Goal: Communication & Community: Ask a question

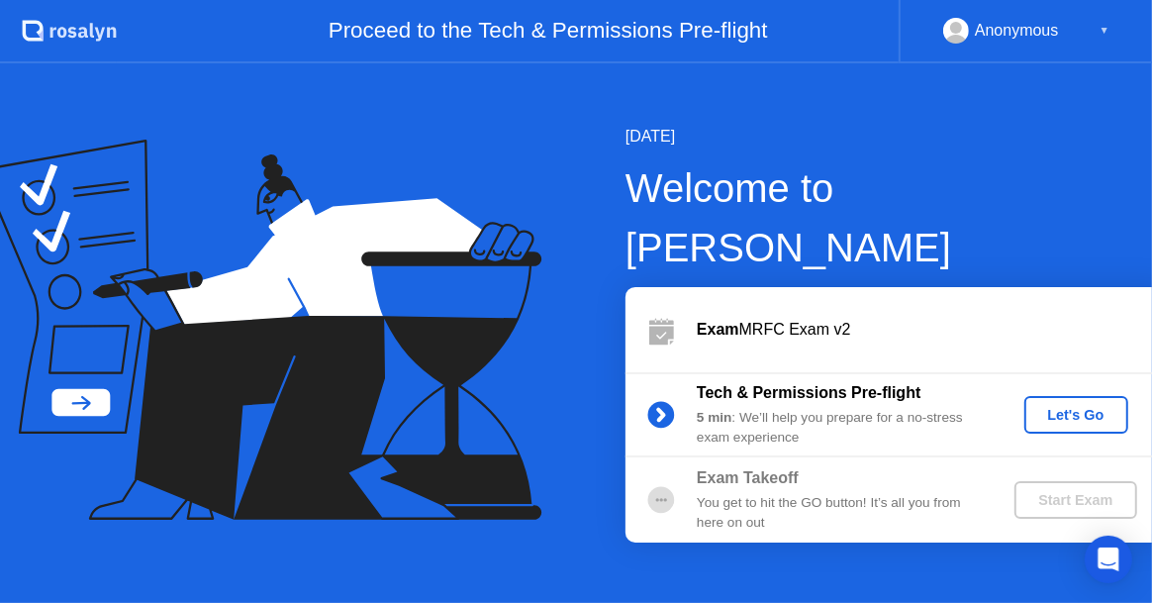
click at [1041, 407] on div "Let's Go" at bounding box center [1076, 415] width 88 height 16
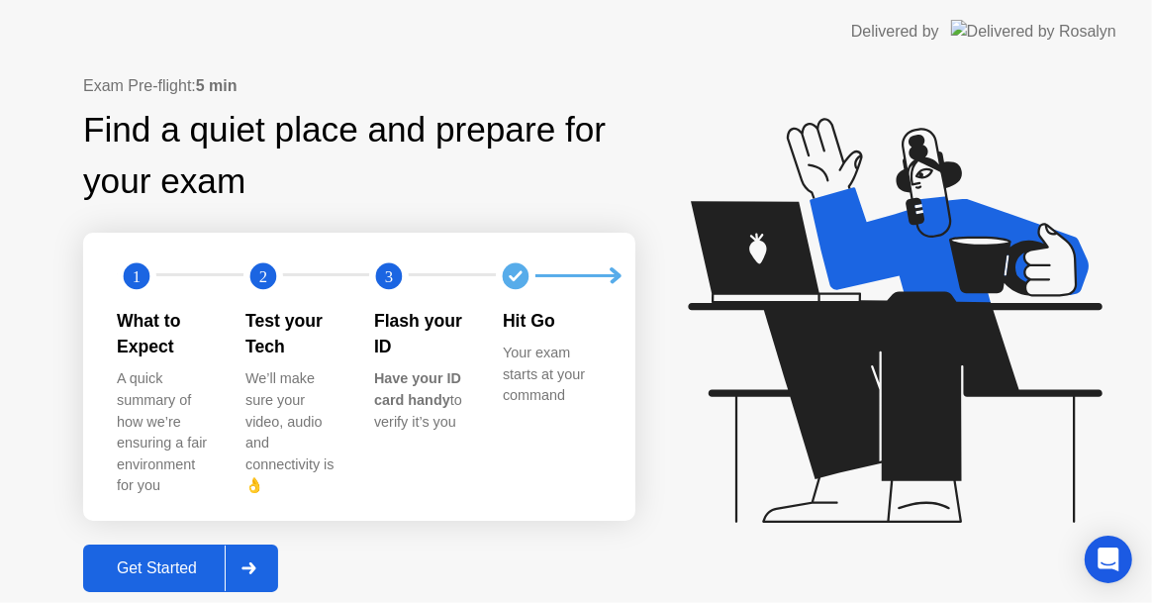
click at [159, 559] on div "Get Started" at bounding box center [157, 568] width 136 height 18
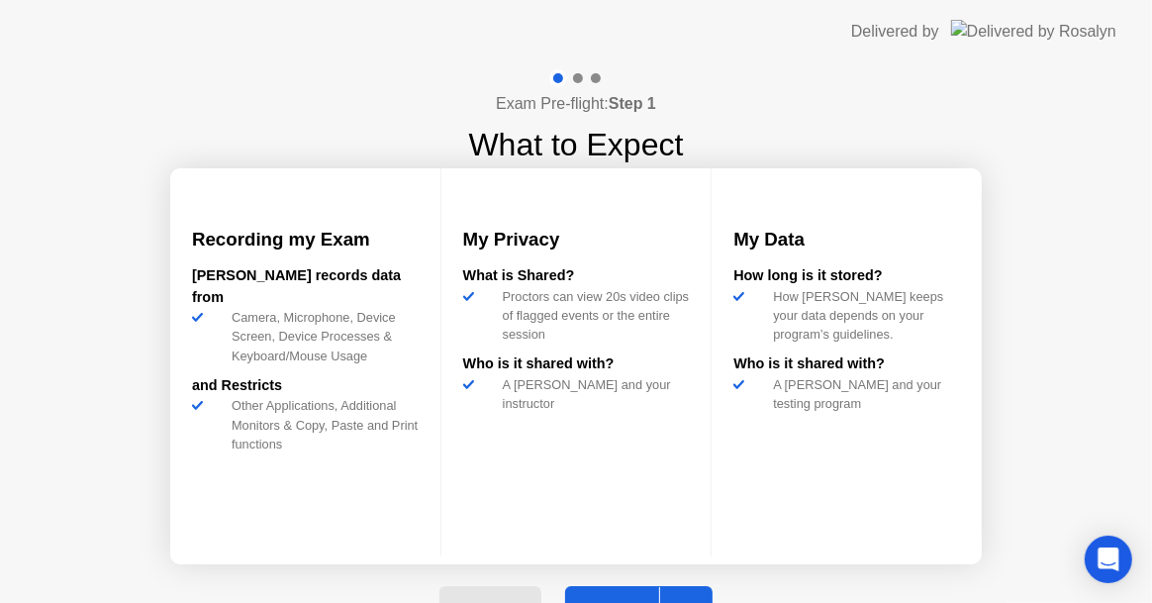
click at [631, 591] on button "Next" at bounding box center [638, 609] width 147 height 47
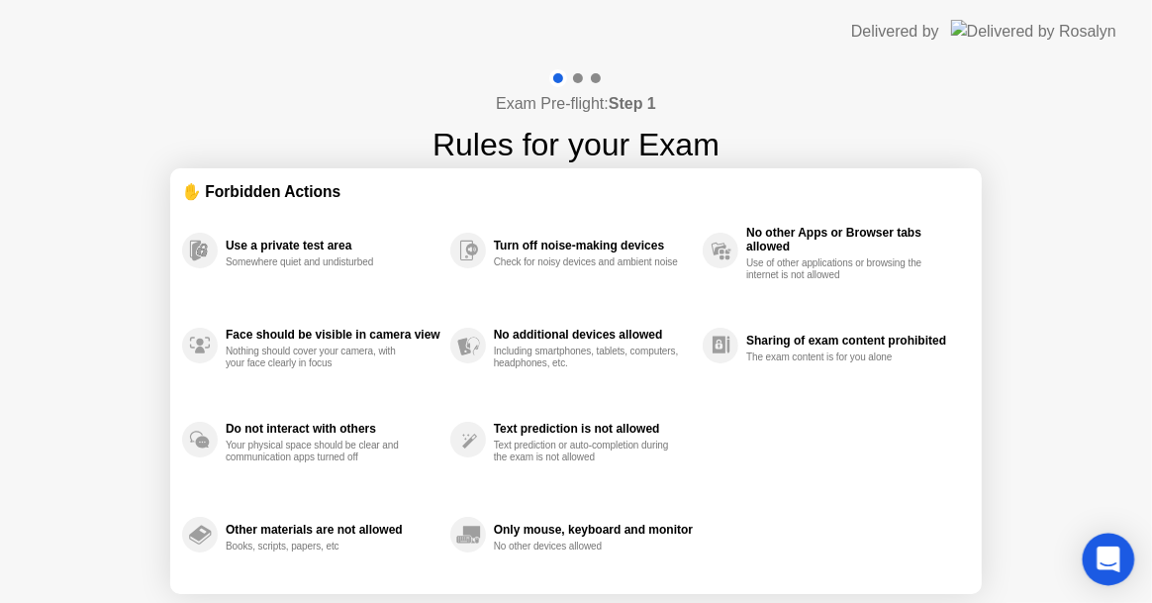
click at [1114, 562] on icon "Open Intercom Messenger" at bounding box center [1108, 559] width 26 height 26
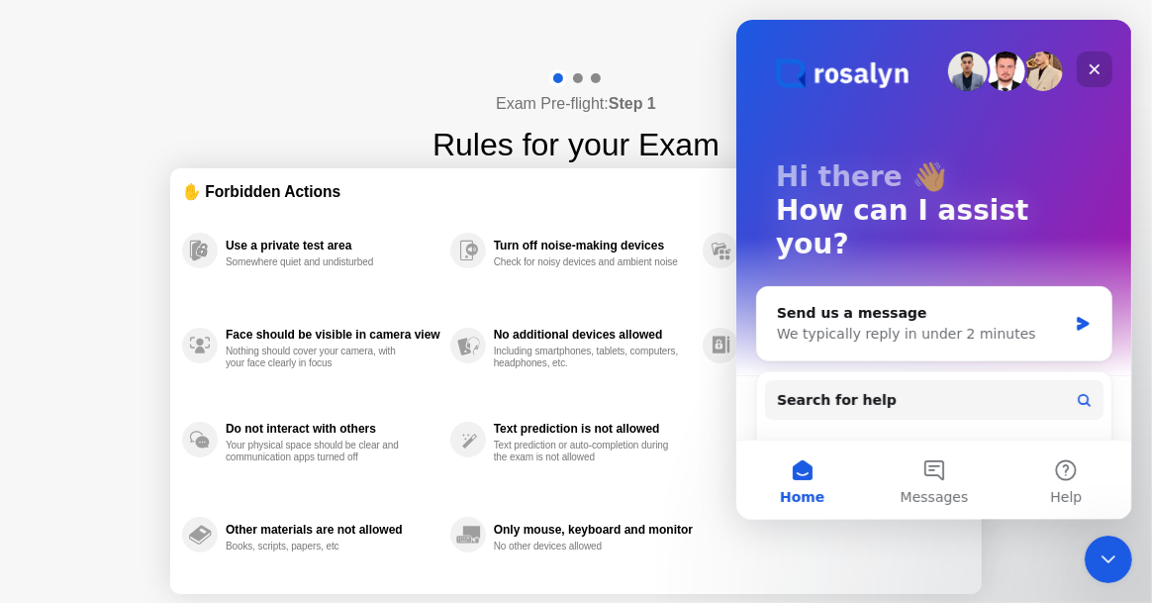
click at [1092, 62] on icon "Close" at bounding box center [1094, 69] width 16 height 16
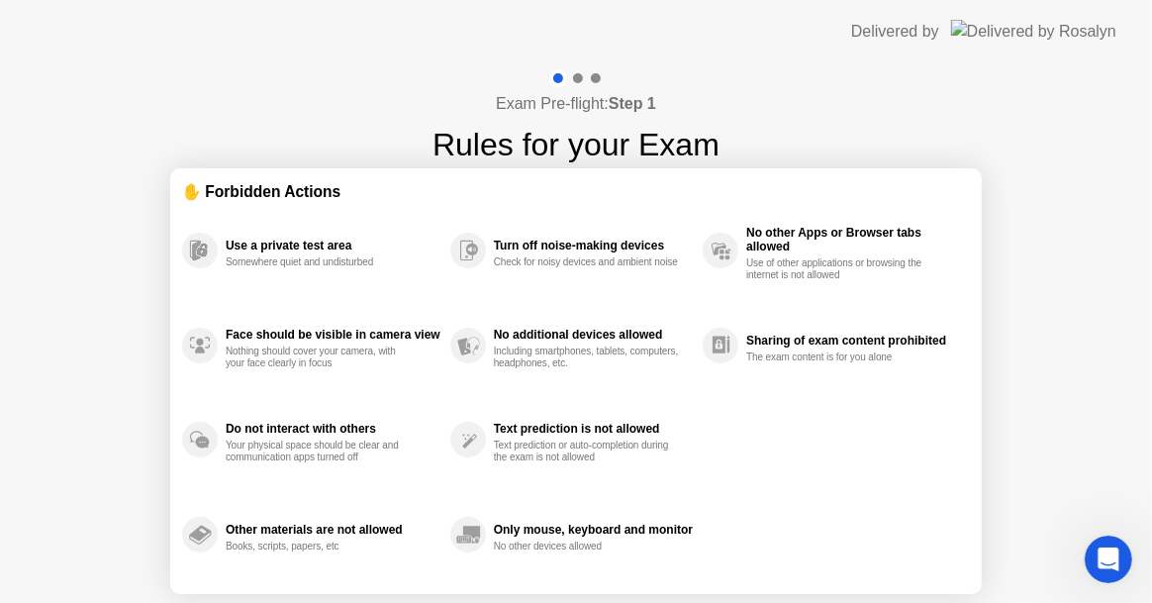
click at [1068, 29] on img at bounding box center [1033, 31] width 165 height 23
click at [765, 338] on div "Sharing of exam content prohibited" at bounding box center [853, 340] width 214 height 14
click at [1025, 26] on img at bounding box center [1033, 31] width 165 height 23
click at [627, 104] on b "Step 1" at bounding box center [632, 103] width 47 height 17
click at [573, 72] on div at bounding box center [575, 78] width 57 height 18
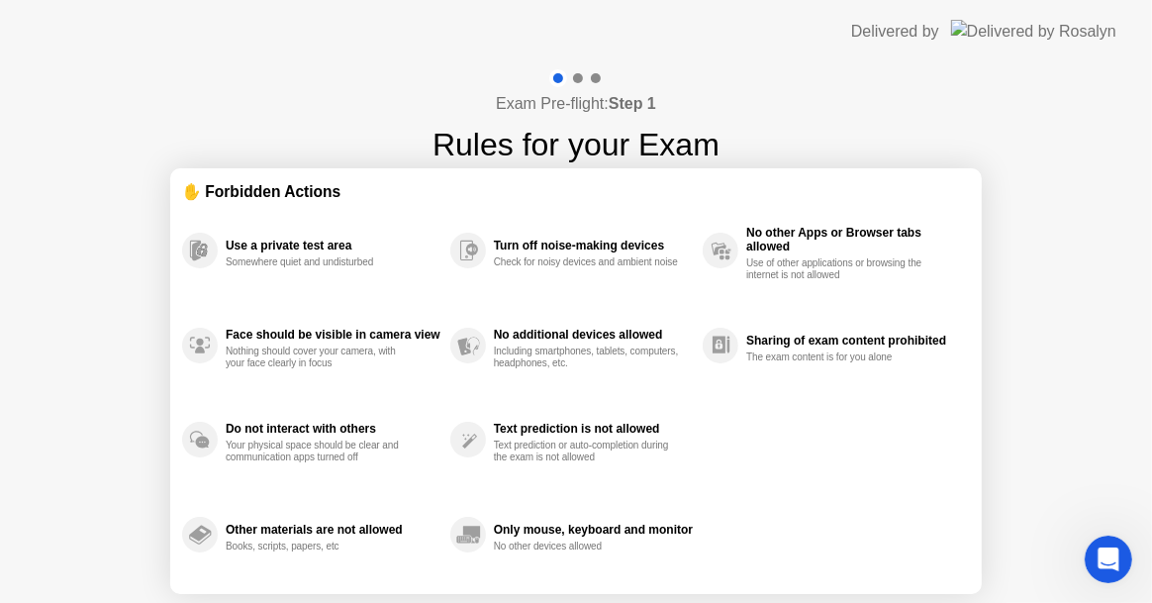
click at [577, 75] on div at bounding box center [578, 78] width 10 height 10
click at [592, 105] on h4 "Exam Pre-flight: Step 1" at bounding box center [576, 104] width 160 height 24
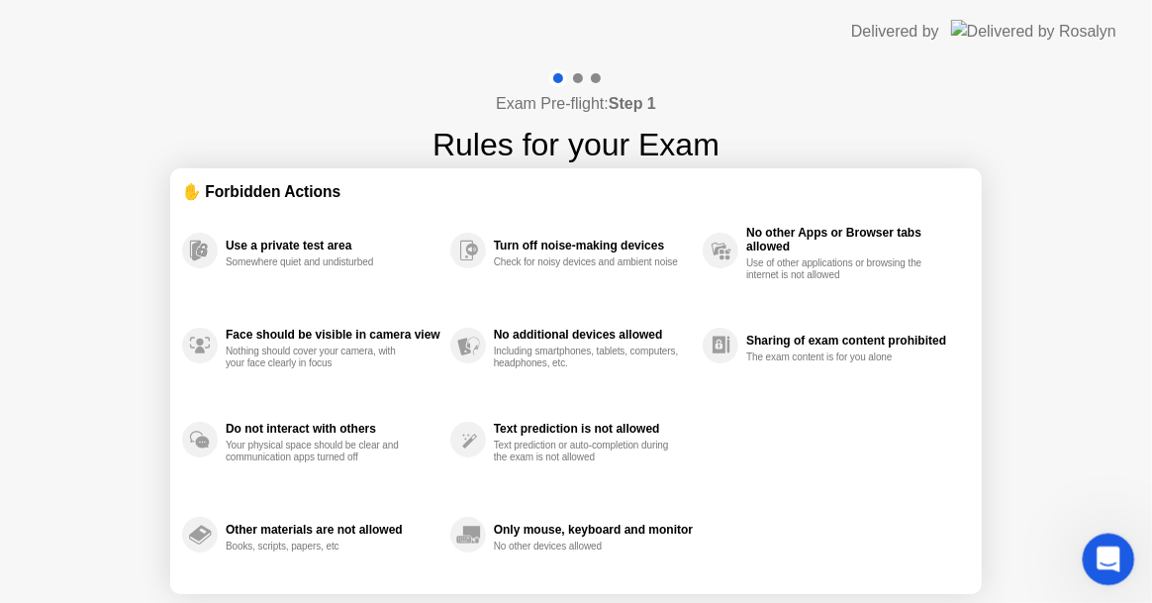
click at [1106, 550] on icon "Open Intercom Messenger" at bounding box center [1105, 556] width 14 height 16
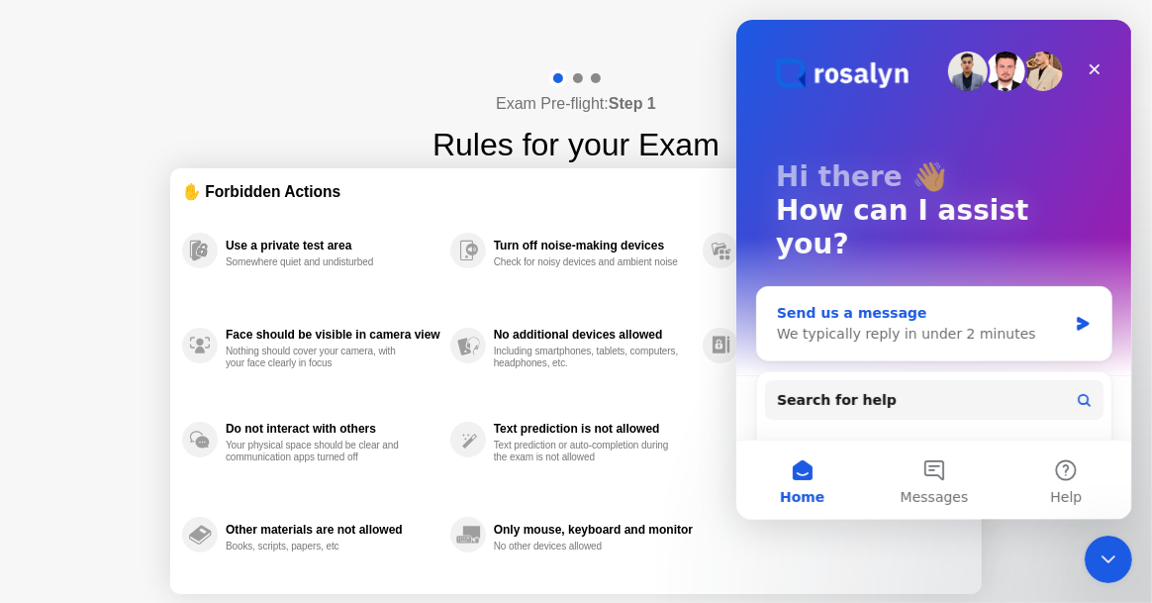
click at [854, 303] on div "Send us a message" at bounding box center [921, 313] width 290 height 21
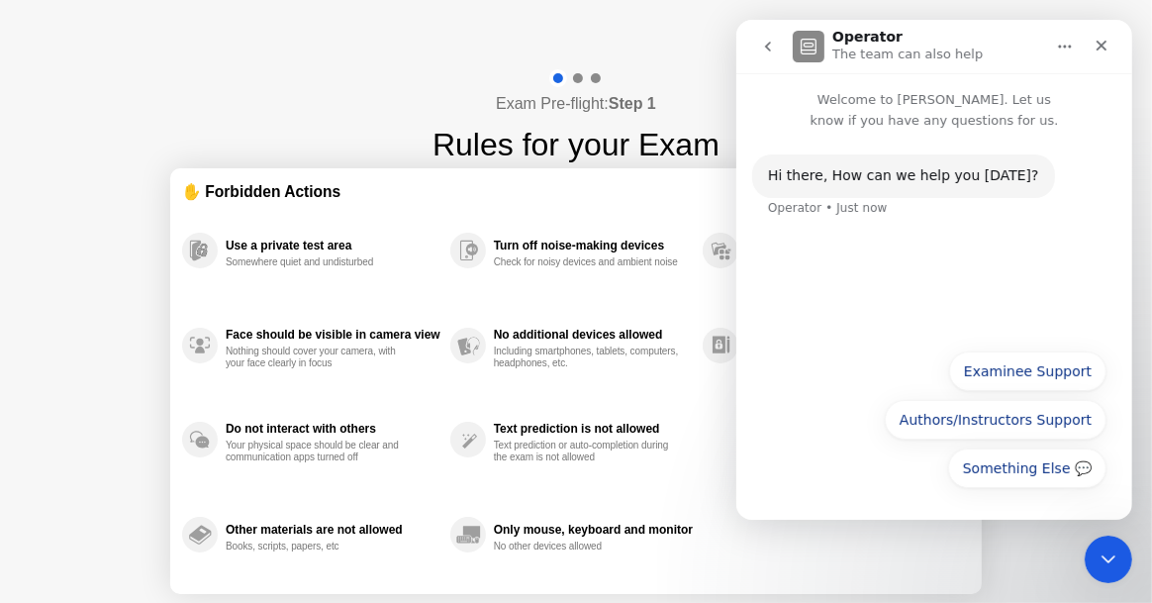
click at [812, 241] on div "Hi ​there, How can we help you [DATE]? Operator • Just now" at bounding box center [933, 235] width 396 height 208
click at [1007, 368] on button "Examinee Support" at bounding box center [1026, 371] width 157 height 40
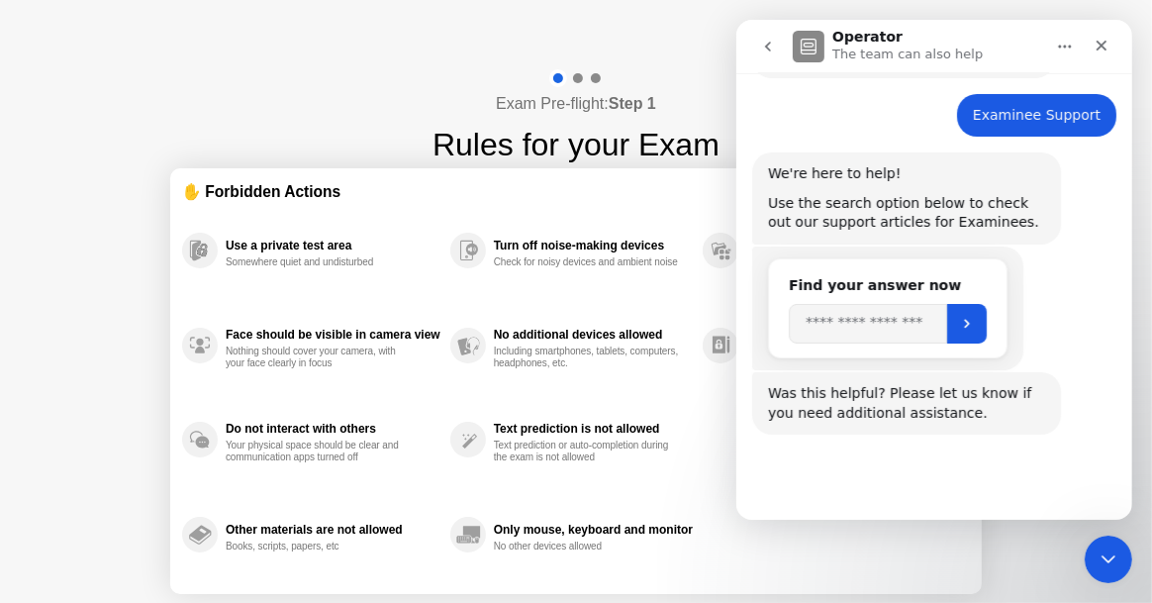
scroll to position [145, 0]
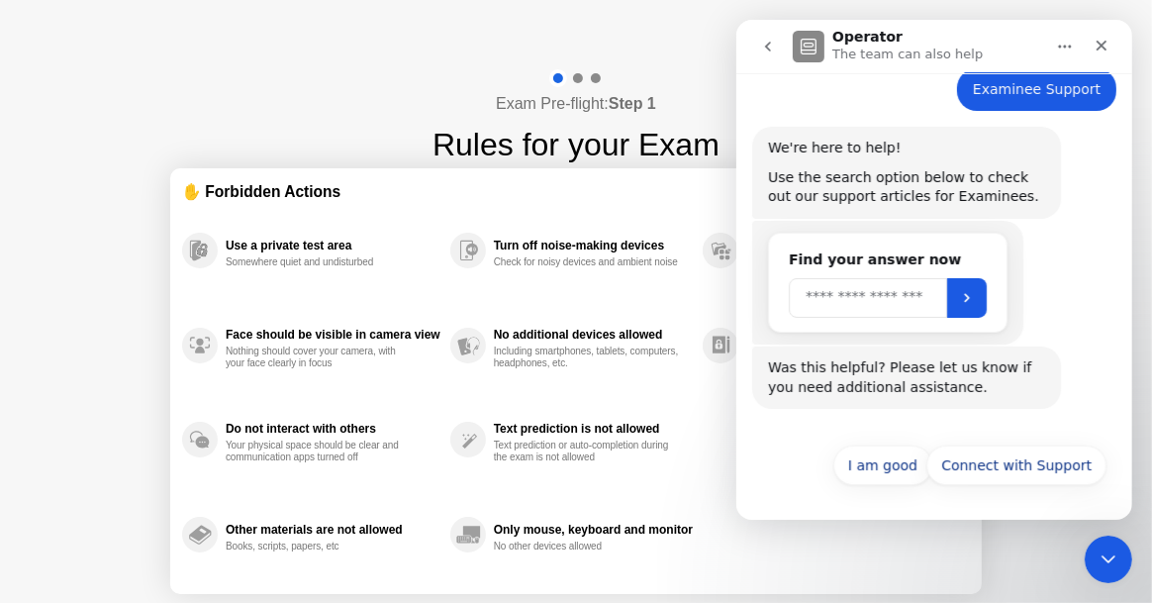
click at [815, 298] on input "Search" at bounding box center [867, 298] width 158 height 40
type input "**********"
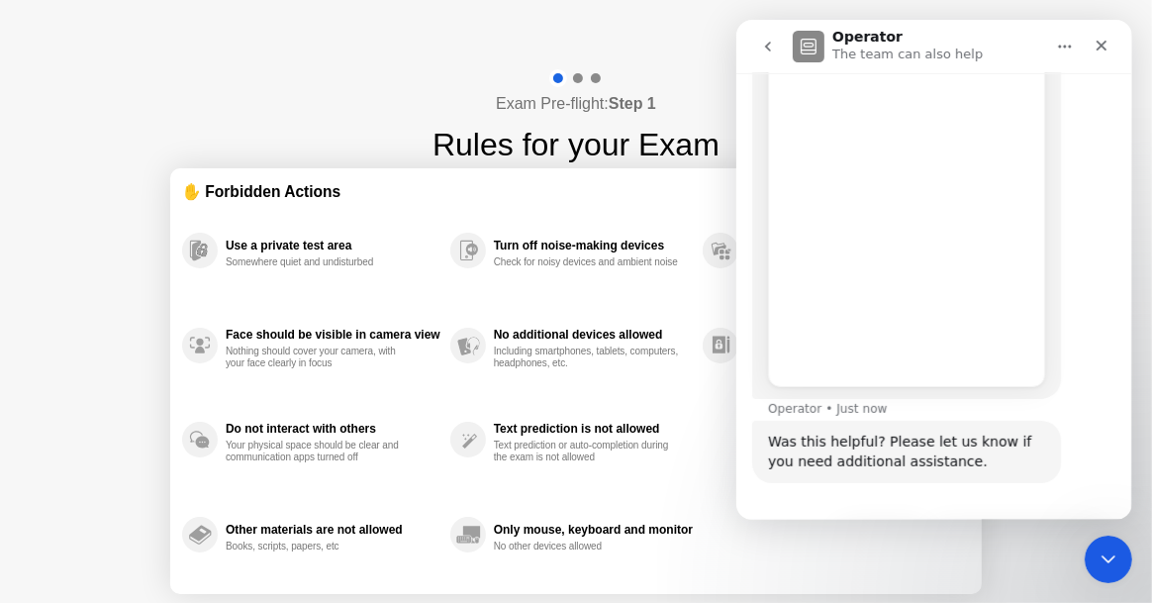
scroll to position [483, 0]
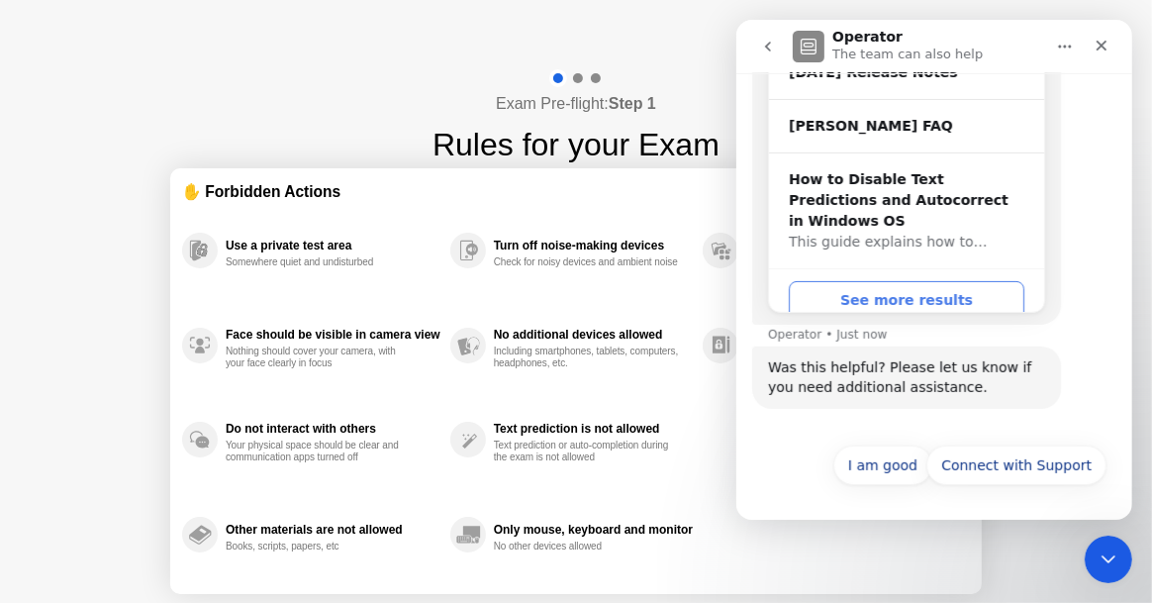
click at [901, 284] on button "See more results" at bounding box center [906, 301] width 236 height 40
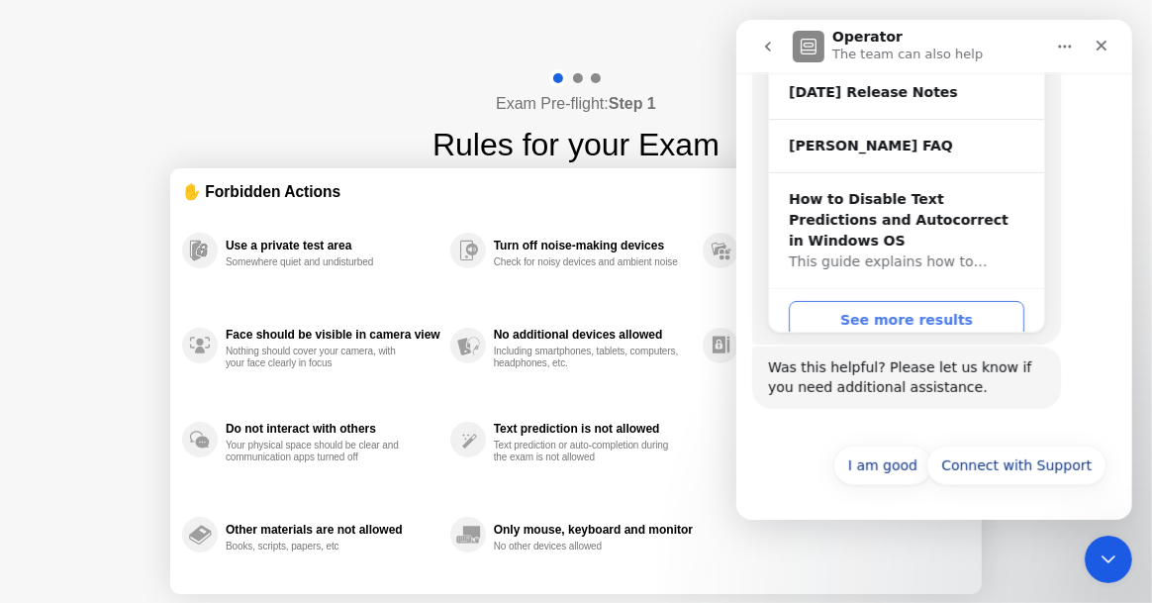
scroll to position [463, 0]
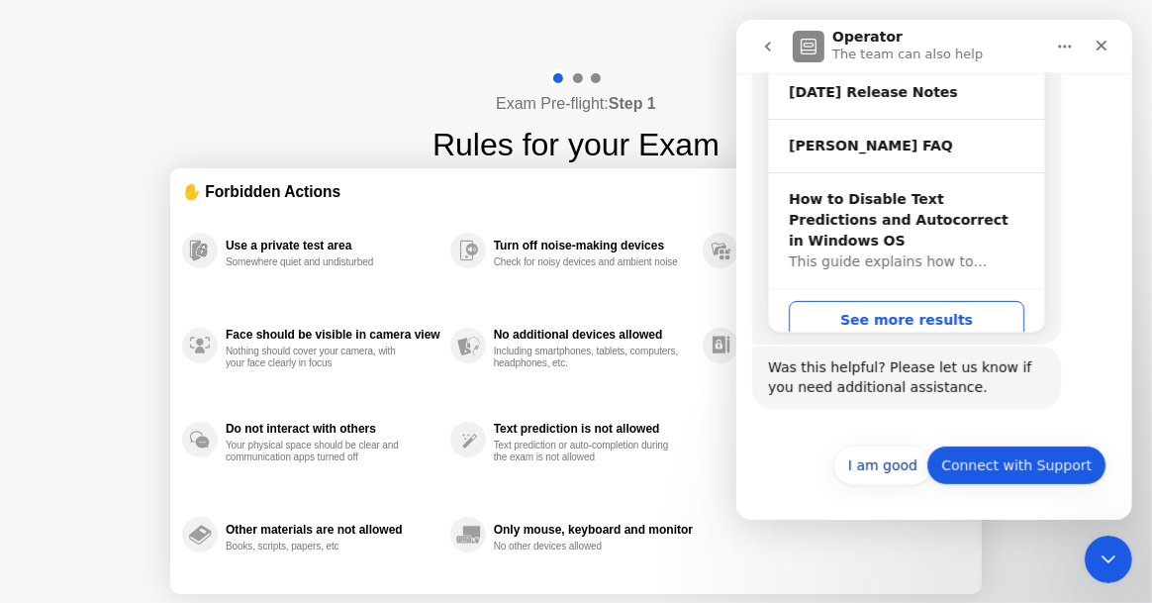
click at [1008, 457] on button "Connect with Support" at bounding box center [1015, 465] width 180 height 40
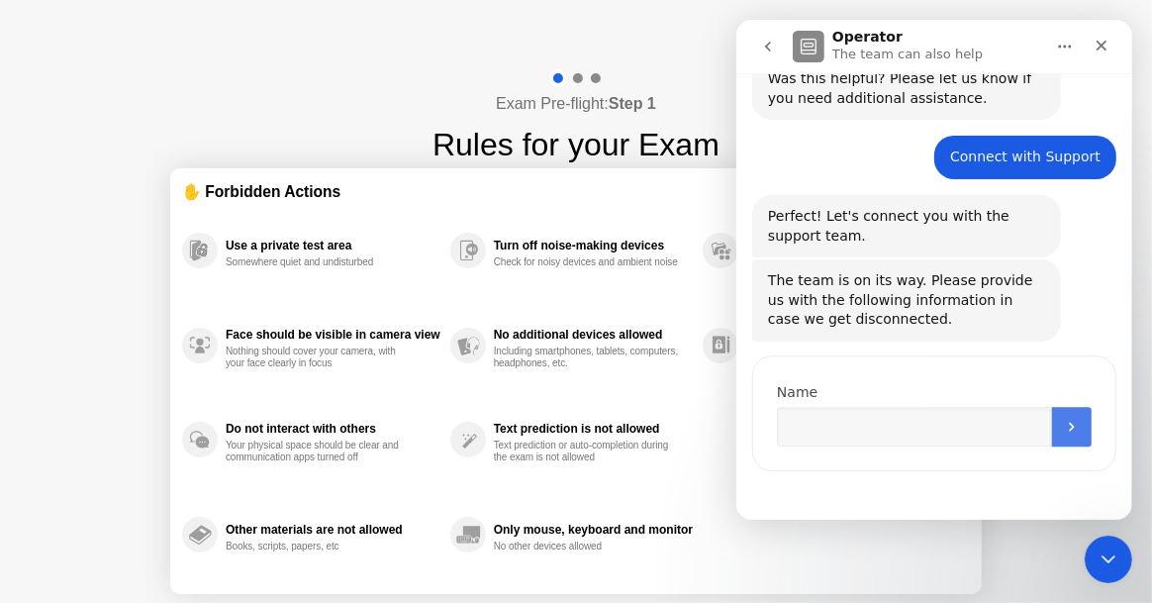
scroll to position [751, 0]
click at [814, 434] on input "Name" at bounding box center [913, 424] width 275 height 40
type input "**********"
click at [1070, 422] on icon "Submit" at bounding box center [1071, 424] width 16 height 16
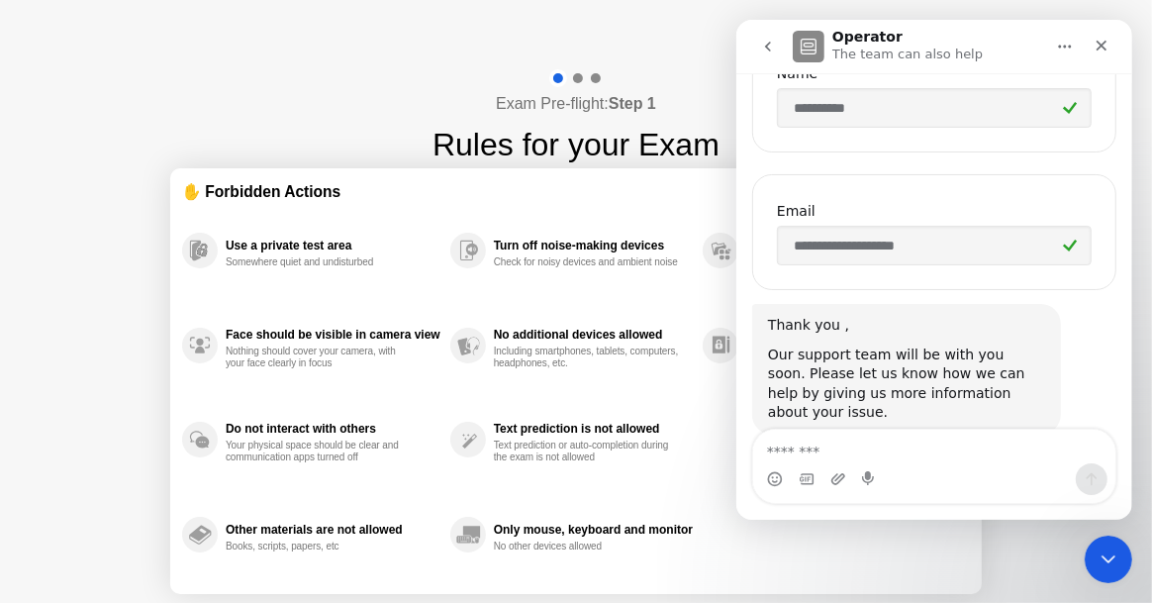
scroll to position [1090, 0]
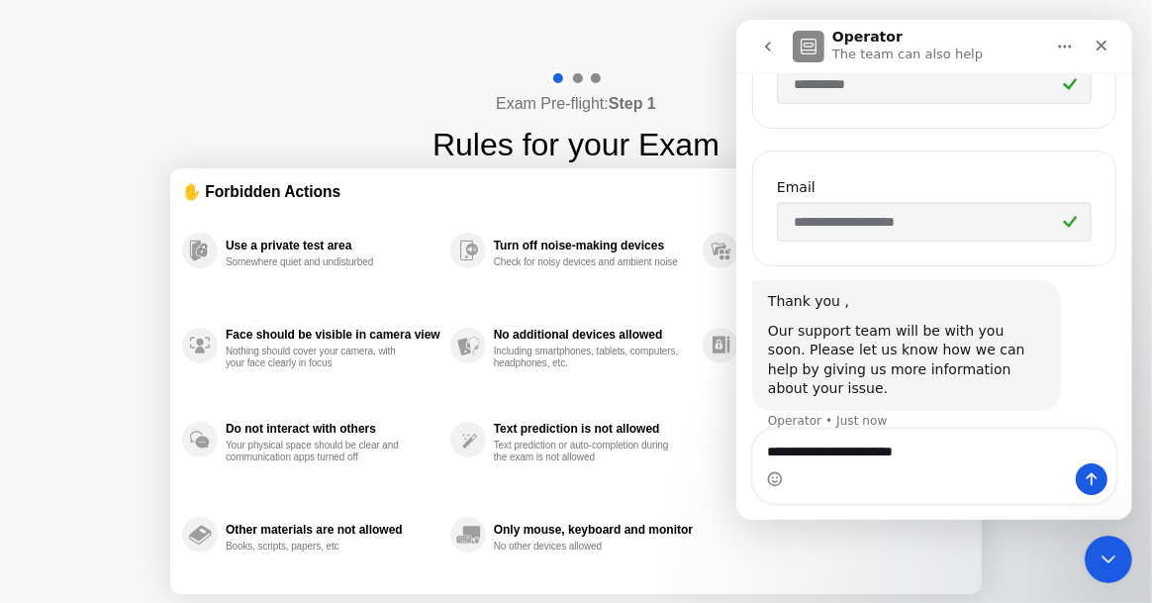
type textarea "**********"
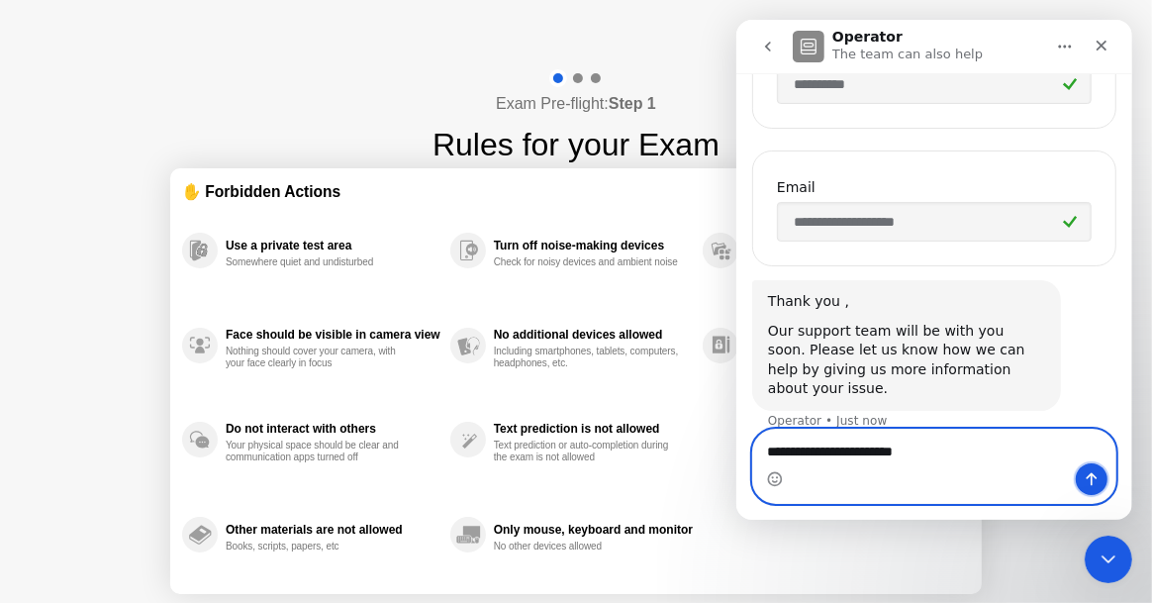
click at [1086, 478] on icon "Send a message…" at bounding box center [1091, 479] width 11 height 13
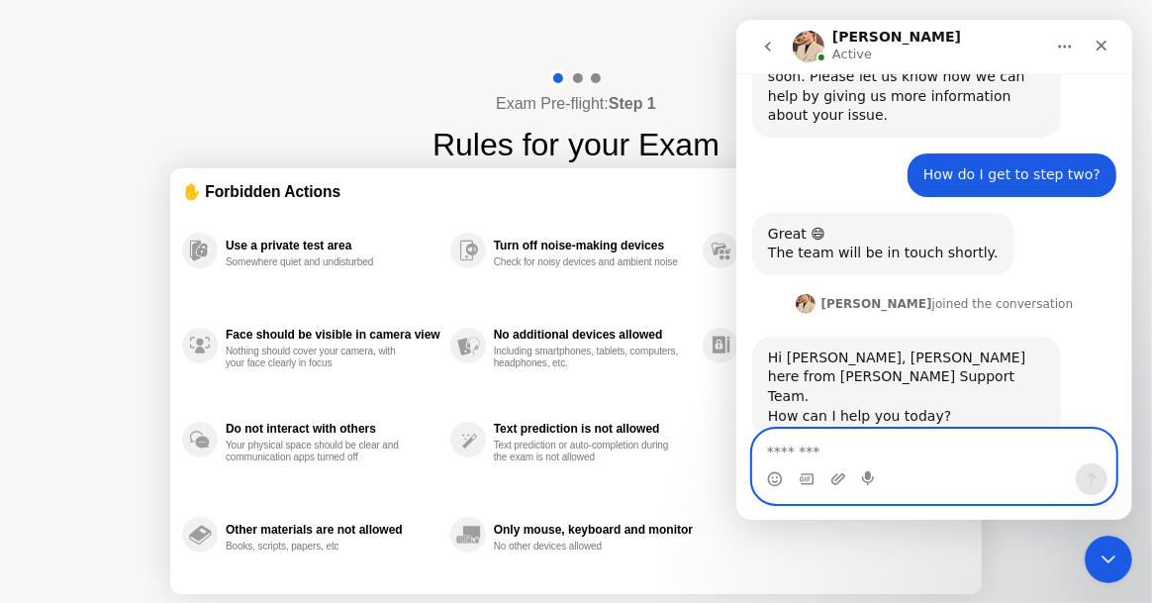
scroll to position [1372, 0]
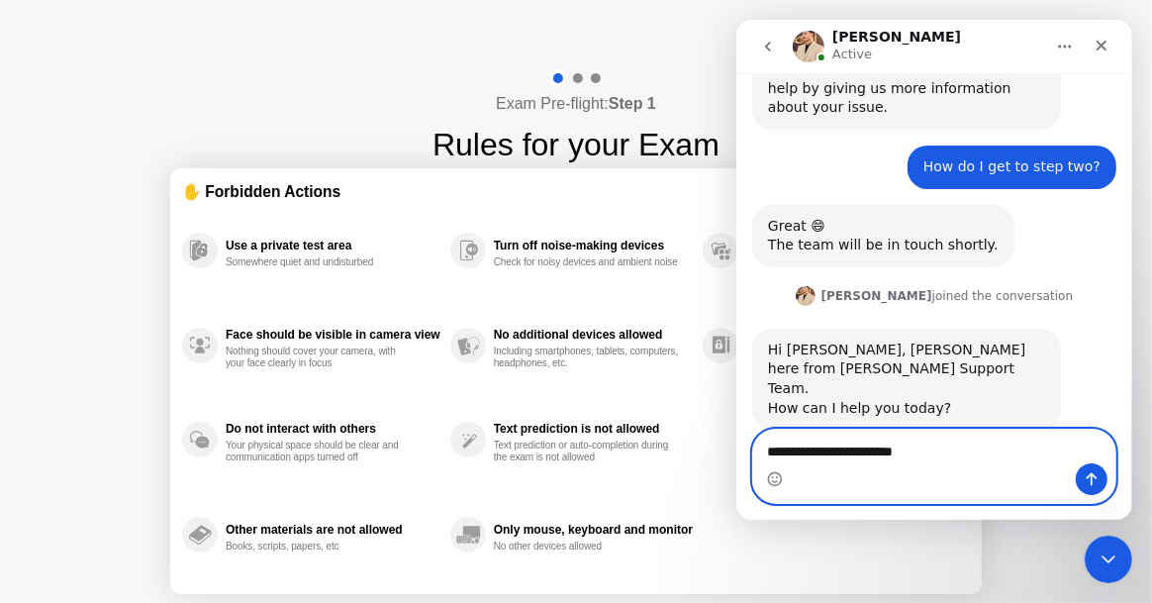
type textarea "**********"
click at [1091, 470] on button "Send a message…" at bounding box center [1091, 479] width 32 height 32
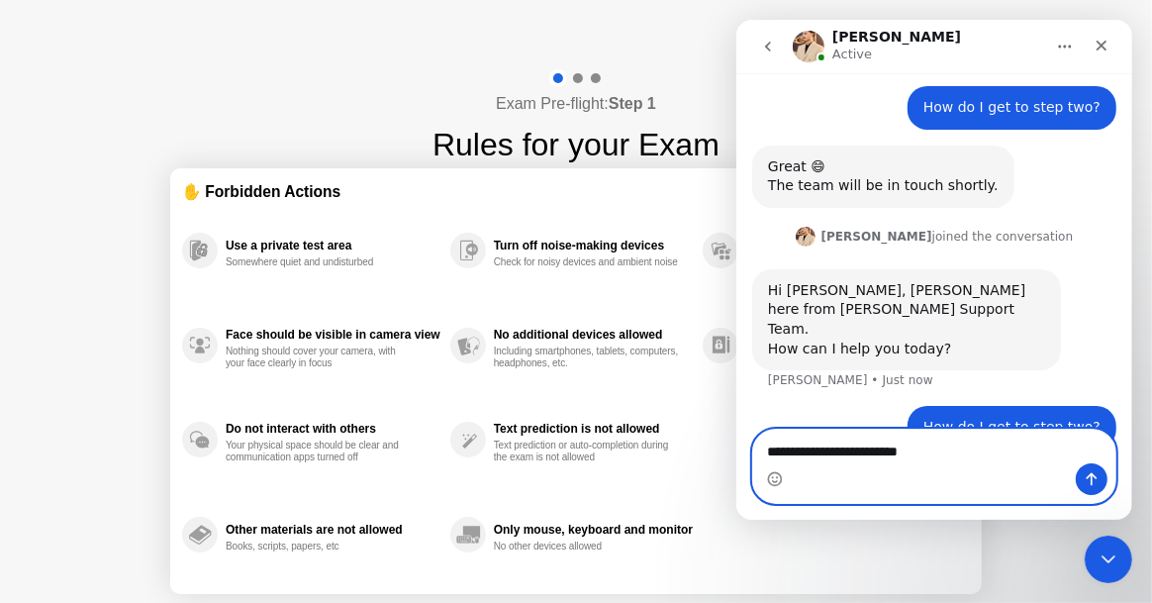
type textarea "**********"
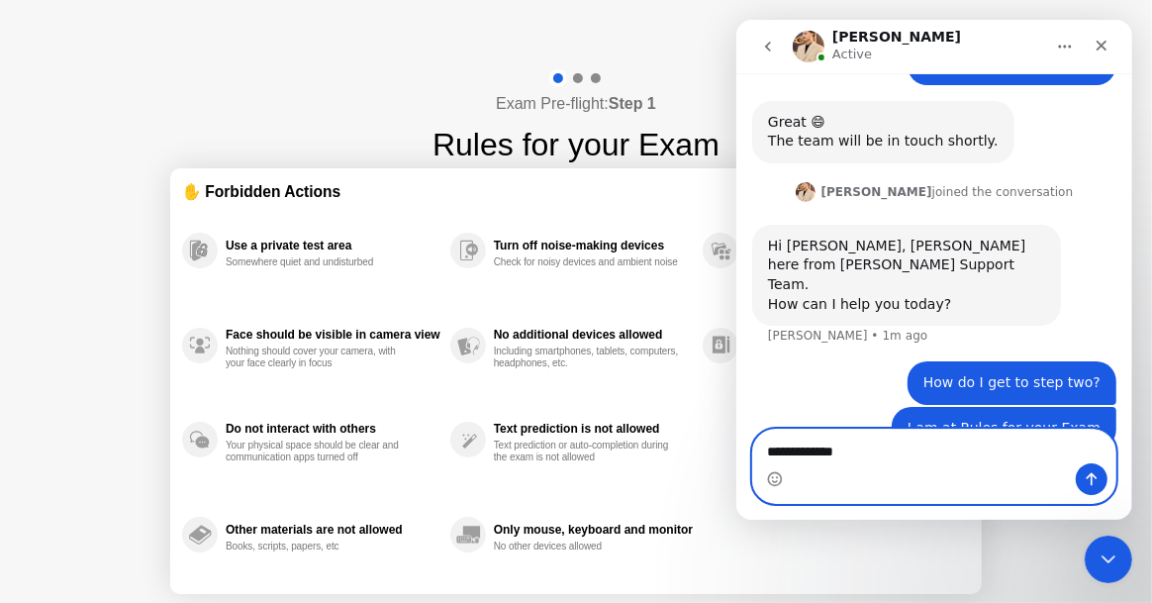
type textarea "**********"
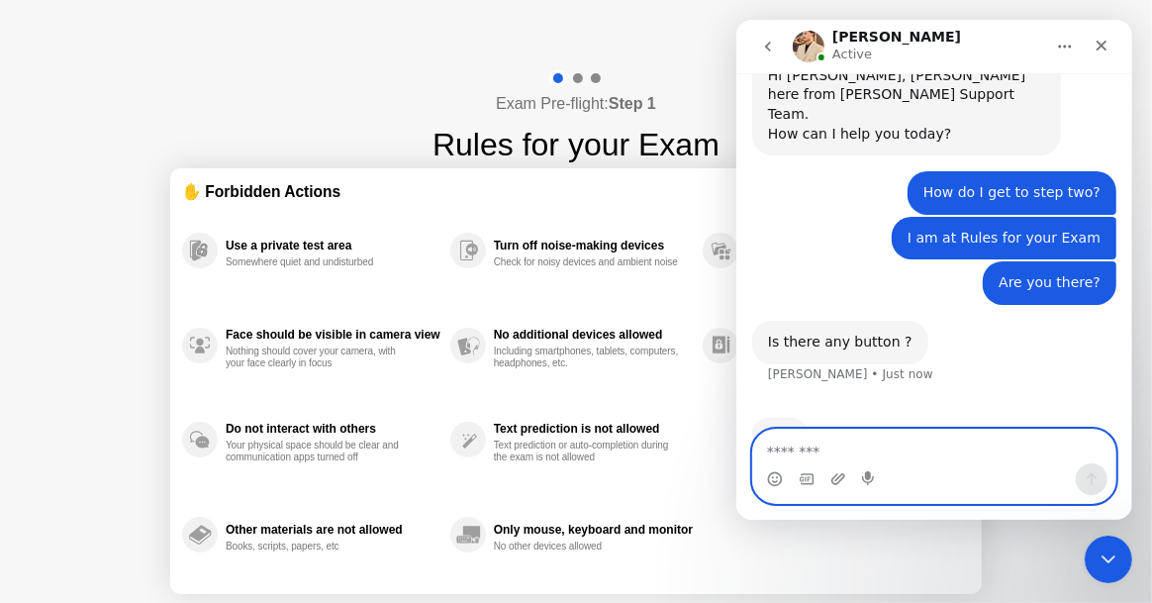
scroll to position [1656, 0]
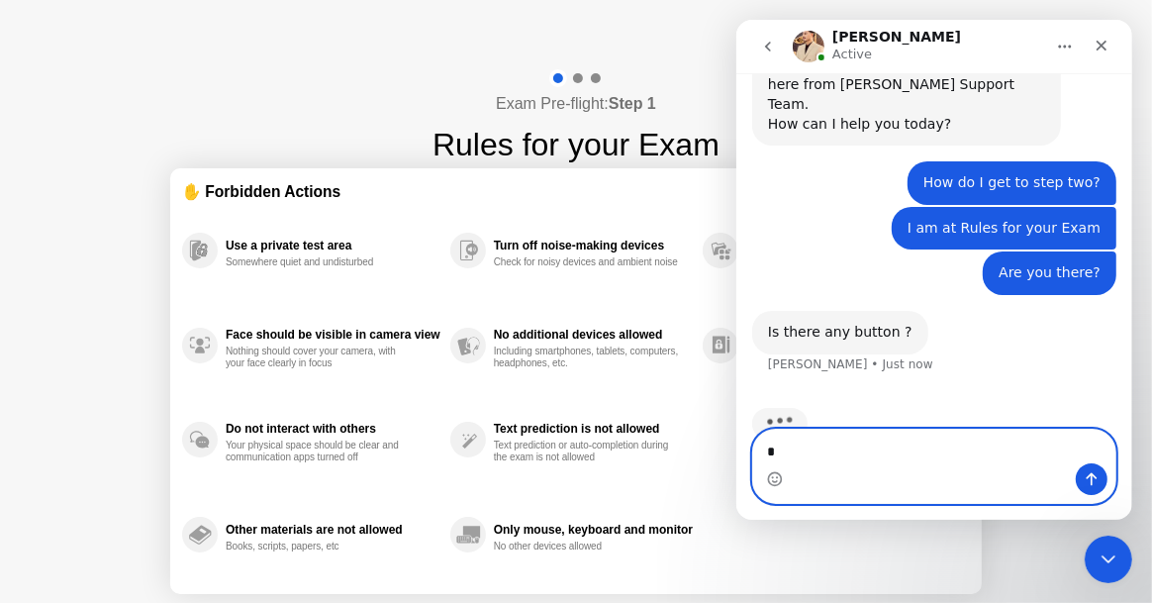
type textarea "**"
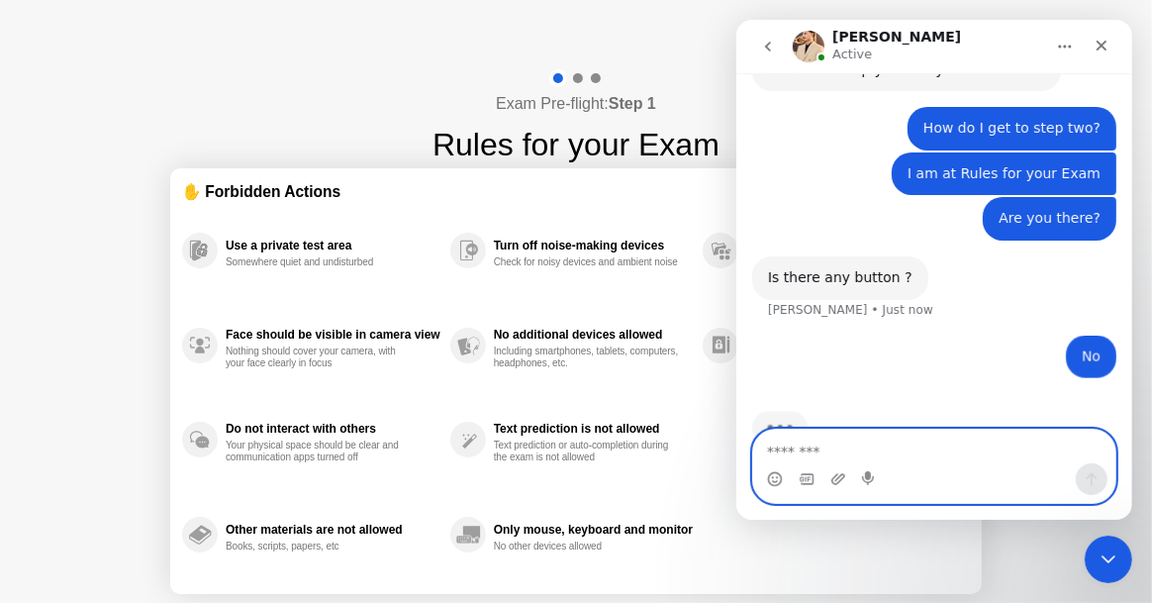
scroll to position [1715, 0]
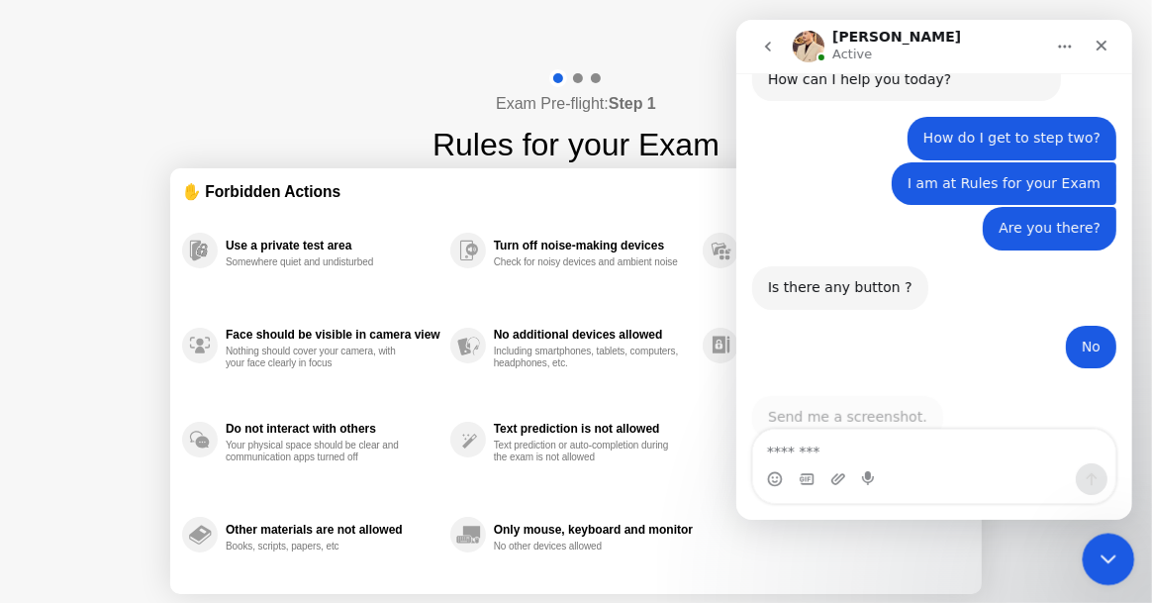
click at [1103, 552] on icon "Close Intercom Messenger" at bounding box center [1105, 556] width 24 height 24
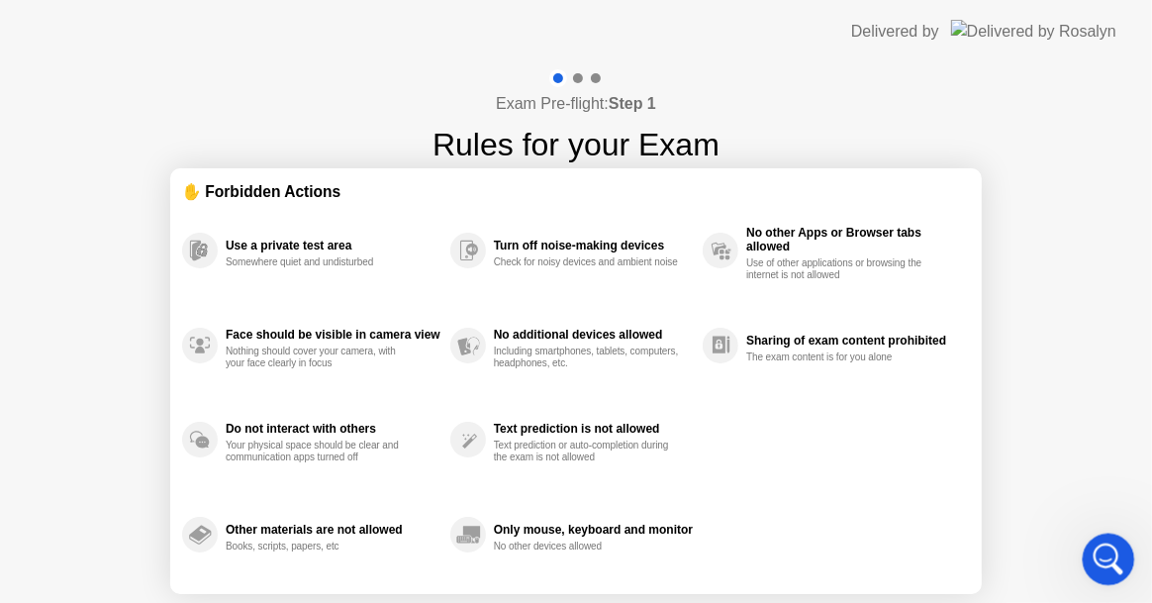
click at [1112, 547] on icon "Open Intercom Messenger" at bounding box center [1105, 556] width 33 height 33
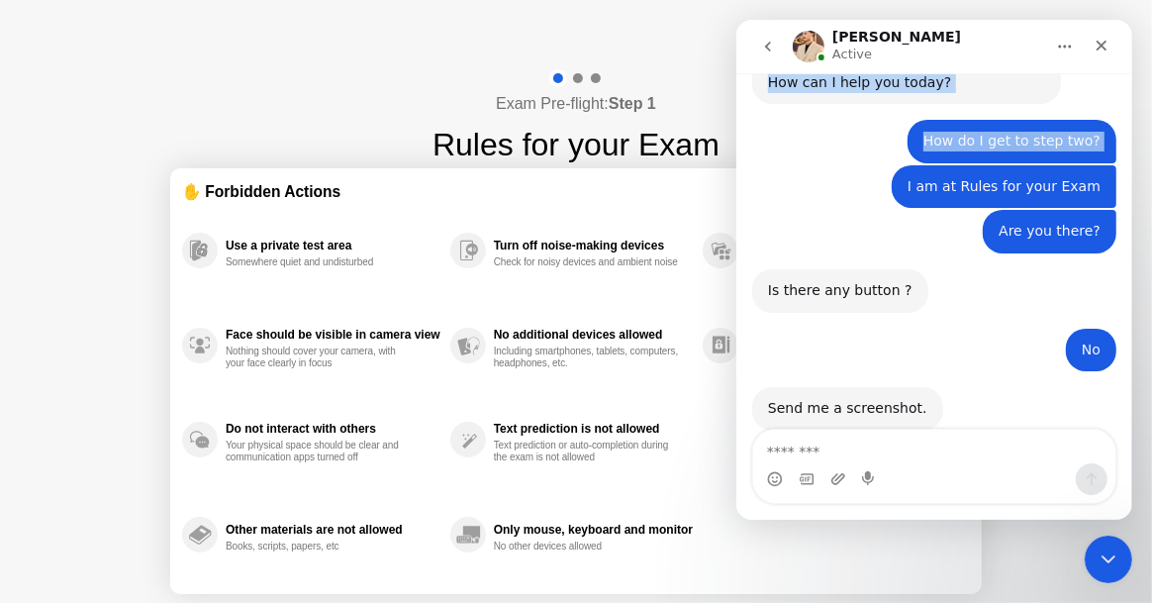
scroll to position [1692, 0]
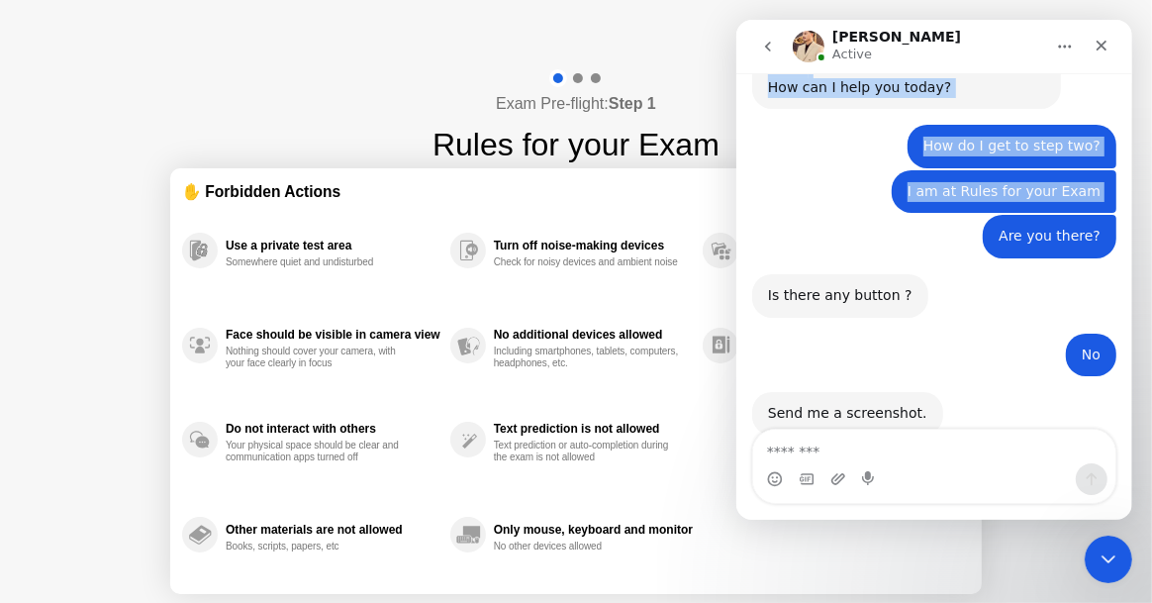
drag, startPoint x: 973, startPoint y: 35, endPoint x: 208, endPoint y: 164, distance: 775.8
click at [735, 164] on html "**********" at bounding box center [933, 270] width 396 height 500
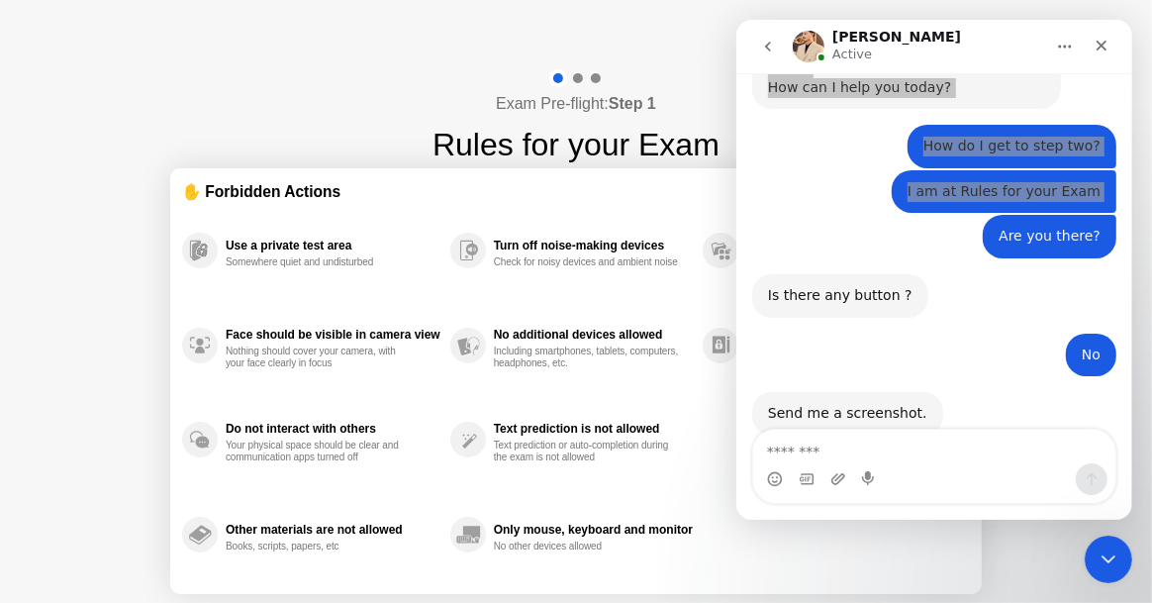
click at [178, 122] on div "Exam Pre-flight: Step 1 Rules for your Exam ✋ Forbidden Actions Use a private t…" at bounding box center [576, 376] width 1152 height 627
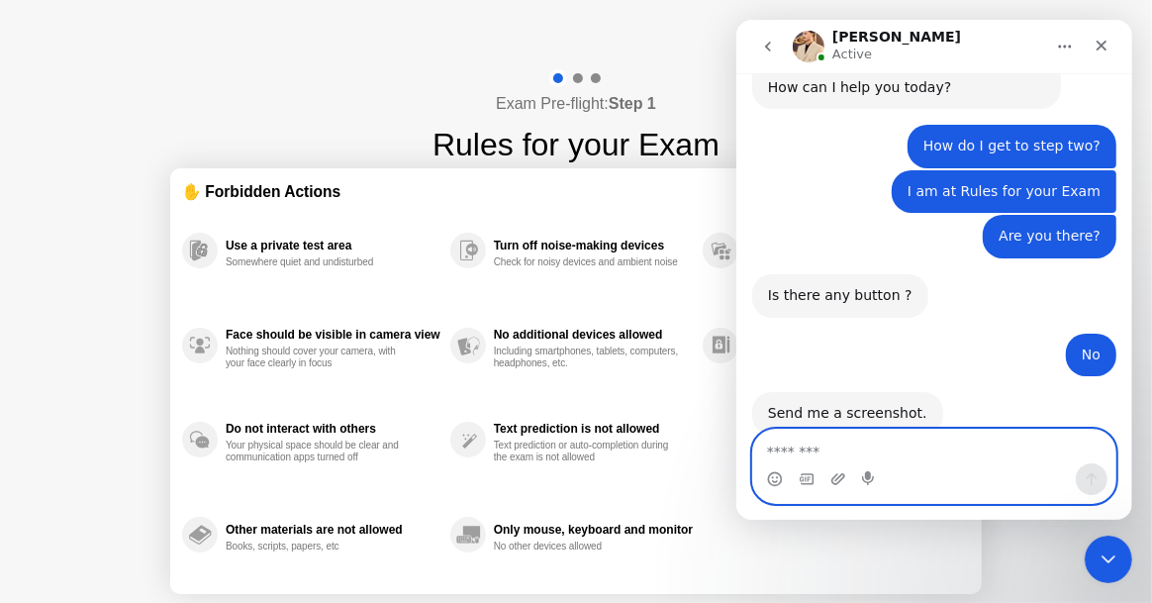
click at [784, 453] on textarea "Message…" at bounding box center [933, 446] width 362 height 34
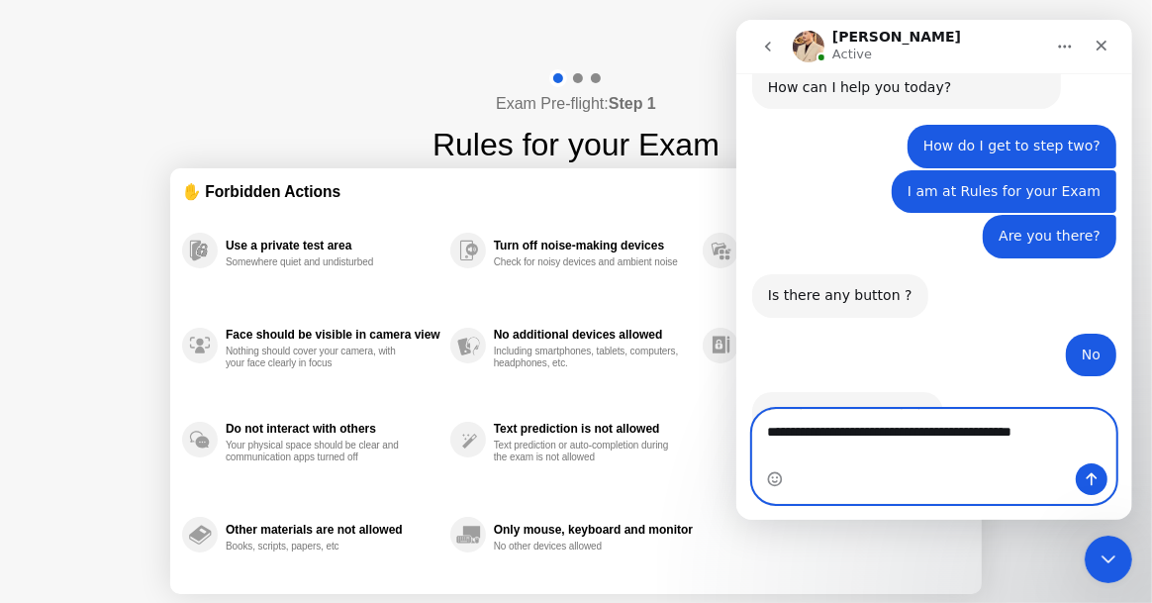
type textarea "**********"
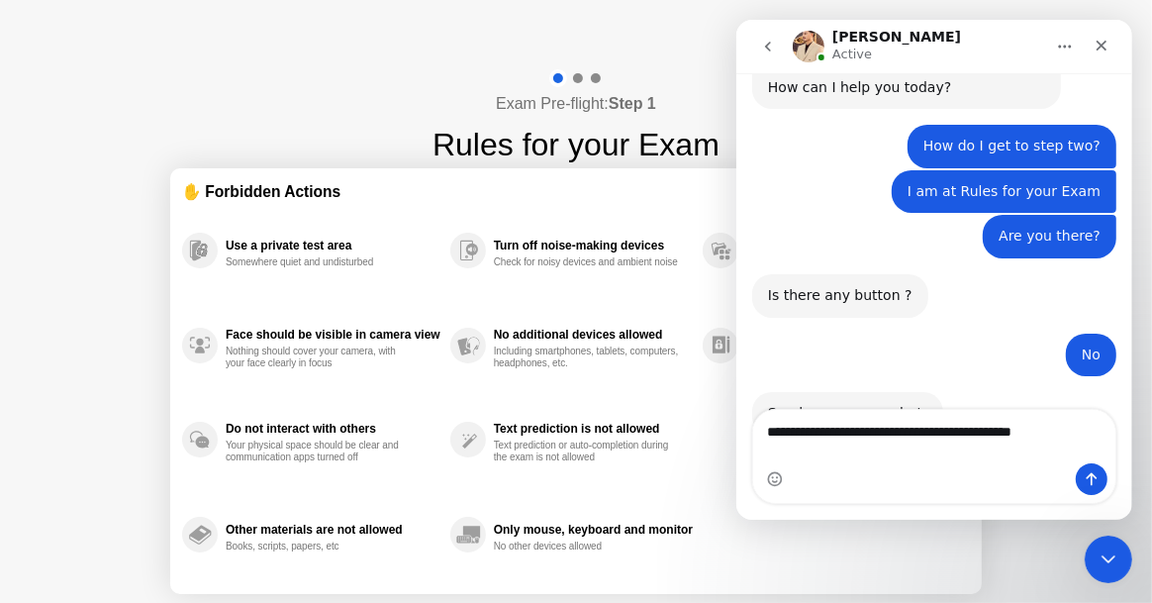
drag, startPoint x: 227, startPoint y: 97, endPoint x: 590, endPoint y: 304, distance: 417.9
click at [590, 304] on div "Exam Pre-flight: Step 1 Rules for your Exam ✋ Forbidden Actions Use a private t…" at bounding box center [576, 376] width 1152 height 627
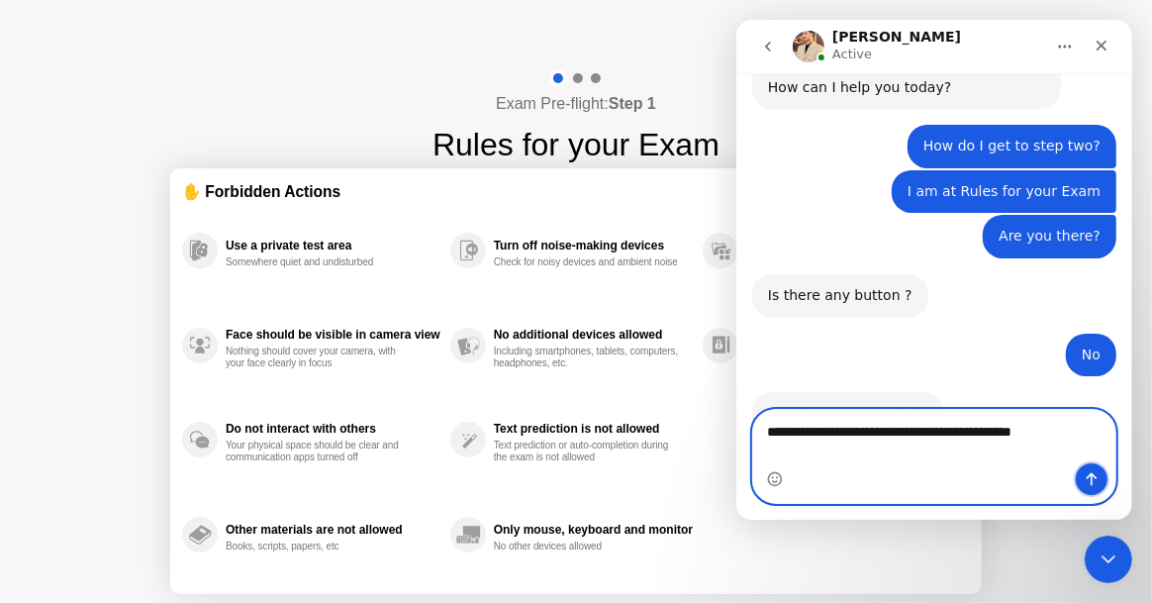
click at [1095, 483] on icon "Send a message…" at bounding box center [1091, 479] width 16 height 16
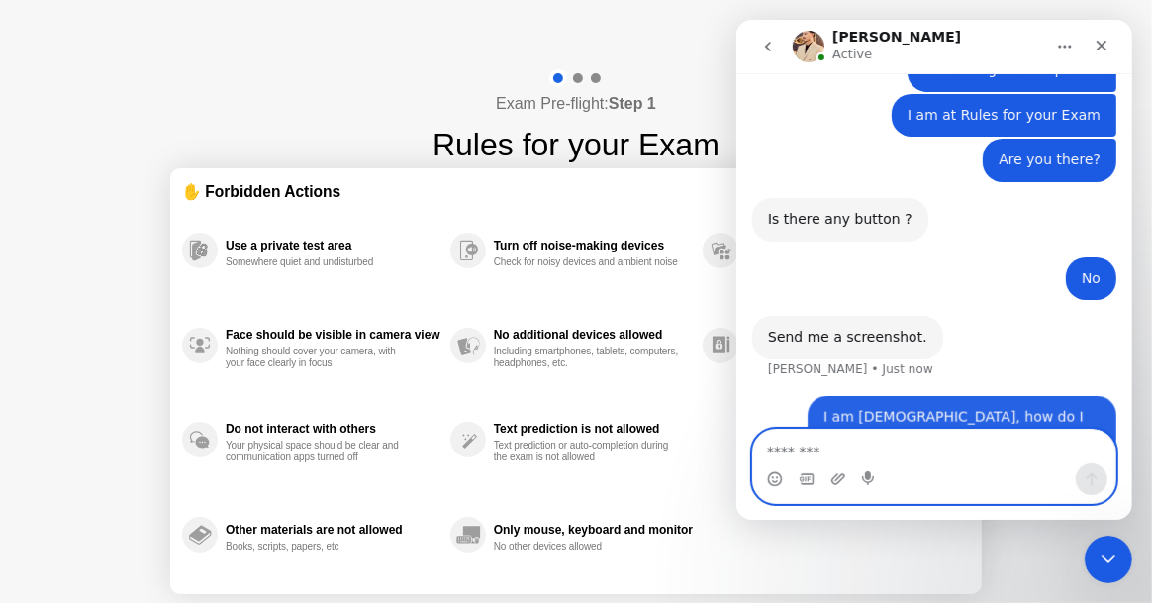
scroll to position [1776, 0]
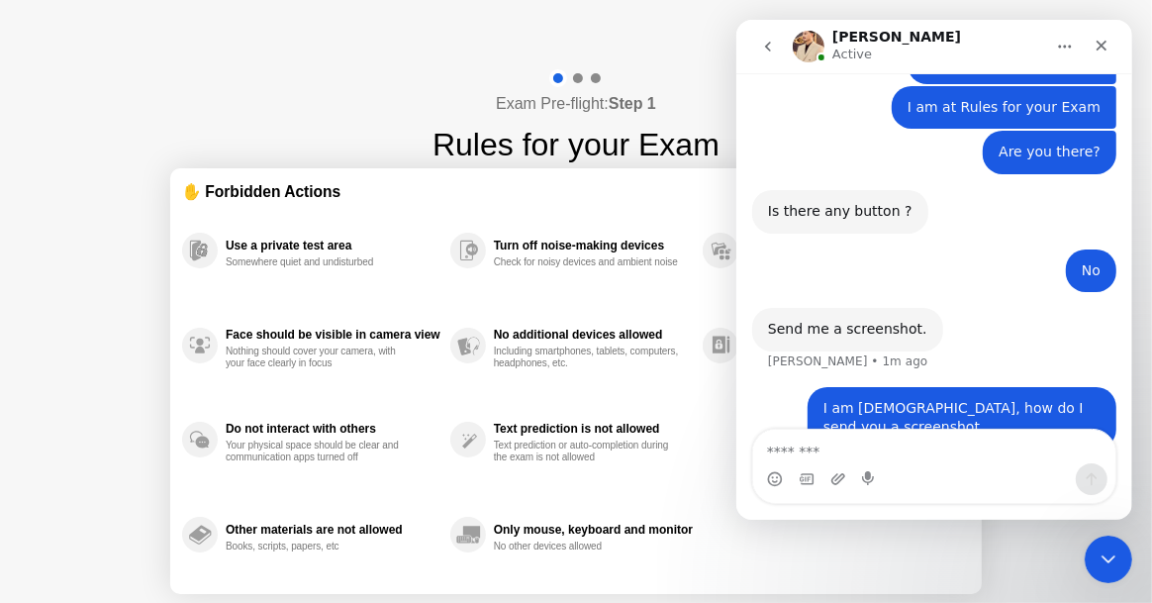
click at [761, 46] on icon "go back" at bounding box center [767, 47] width 16 height 16
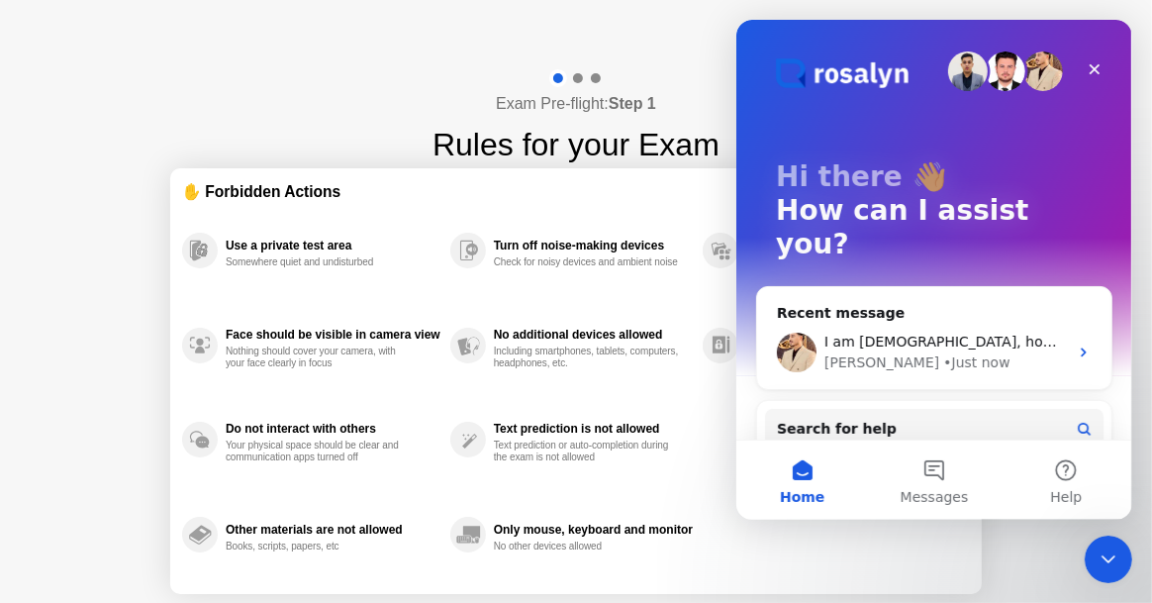
scroll to position [0, 0]
click at [761, 46] on div "Hi there 👋 How can I assist you?" at bounding box center [933, 215] width 356 height 390
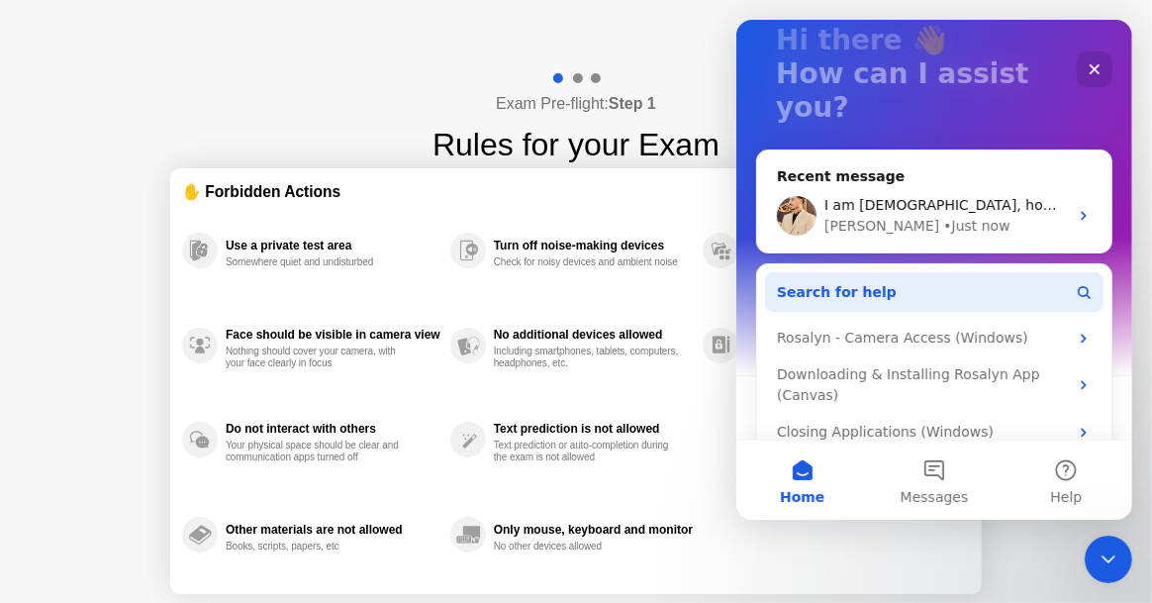
scroll to position [167, 0]
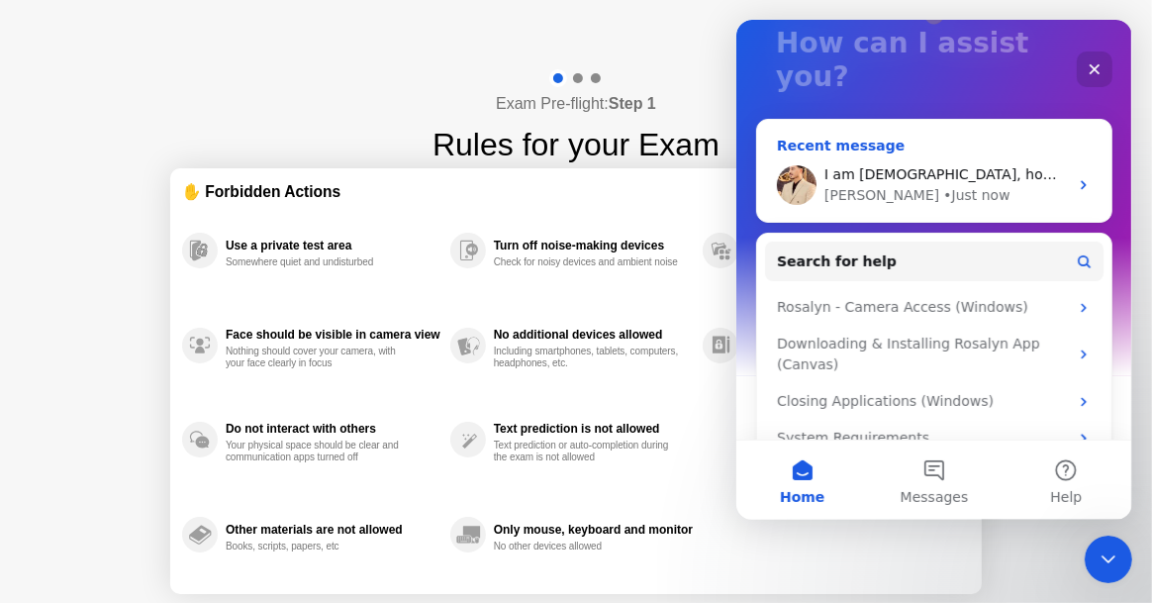
click at [942, 185] on div "• Just now" at bounding box center [975, 195] width 66 height 21
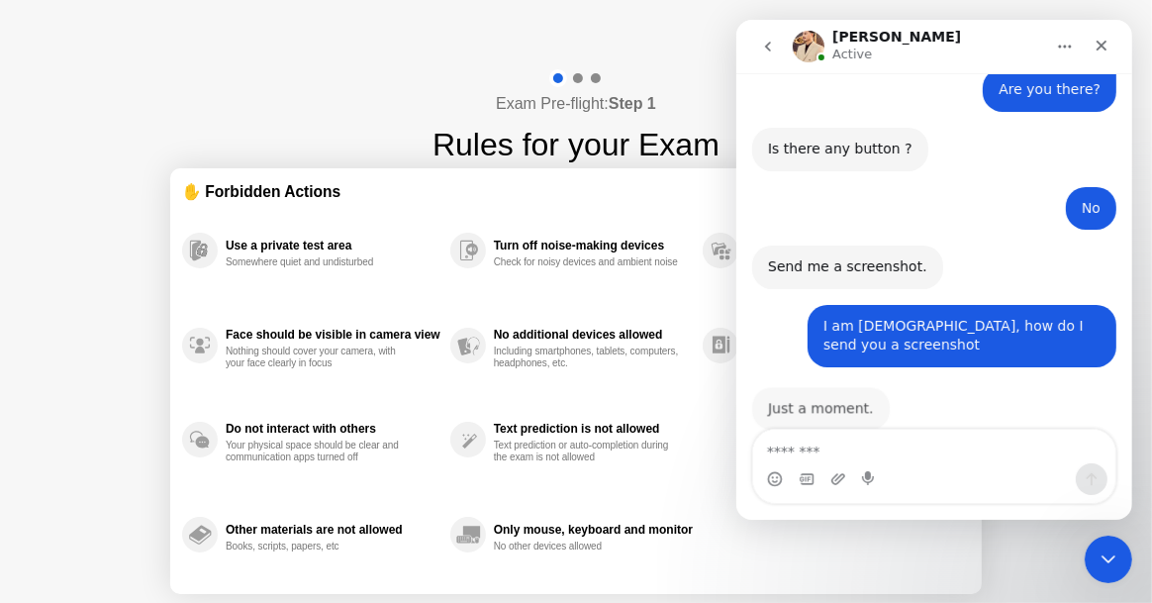
scroll to position [1836, 0]
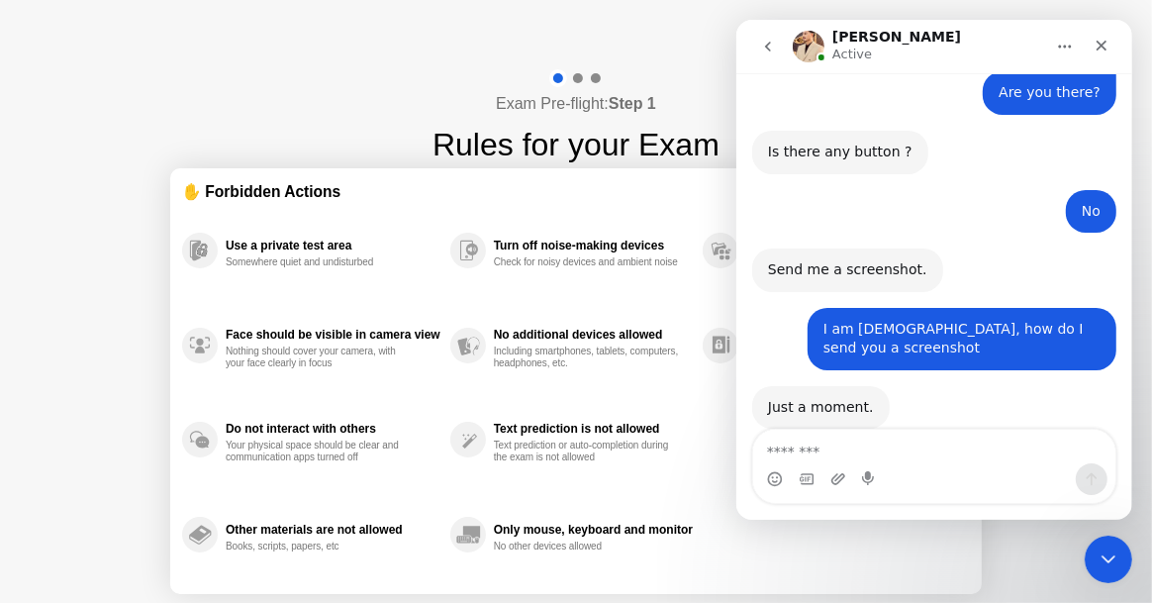
click at [577, 79] on div at bounding box center [578, 78] width 10 height 10
click at [355, 116] on div "Exam Pre-flight: Step 1 Rules for your Exam ✋ Forbidden Actions Use a private t…" at bounding box center [576, 376] width 1152 height 627
drag, startPoint x: 356, startPoint y: 118, endPoint x: 356, endPoint y: 131, distance: 12.9
click at [356, 131] on div "Exam Pre-flight: Step 1 Rules for your Exam ✋ Forbidden Actions Use a private t…" at bounding box center [576, 376] width 1152 height 627
click at [260, 201] on div "✋ Forbidden Actions" at bounding box center [576, 191] width 788 height 23
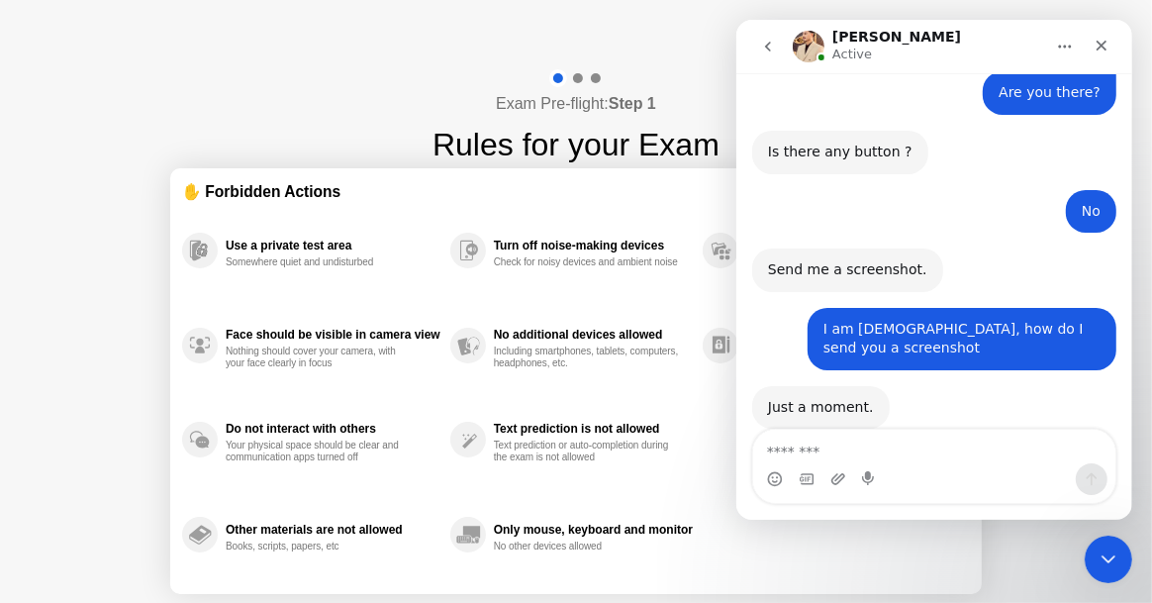
click at [217, 187] on div "✋ Forbidden Actions" at bounding box center [576, 191] width 788 height 23
drag, startPoint x: 229, startPoint y: 197, endPoint x: 247, endPoint y: 206, distance: 20.8
click at [238, 203] on div "✋ Forbidden Actions Use a private test area Somewhere quiet and undisturbed Fac…" at bounding box center [576, 381] width 788 height 402
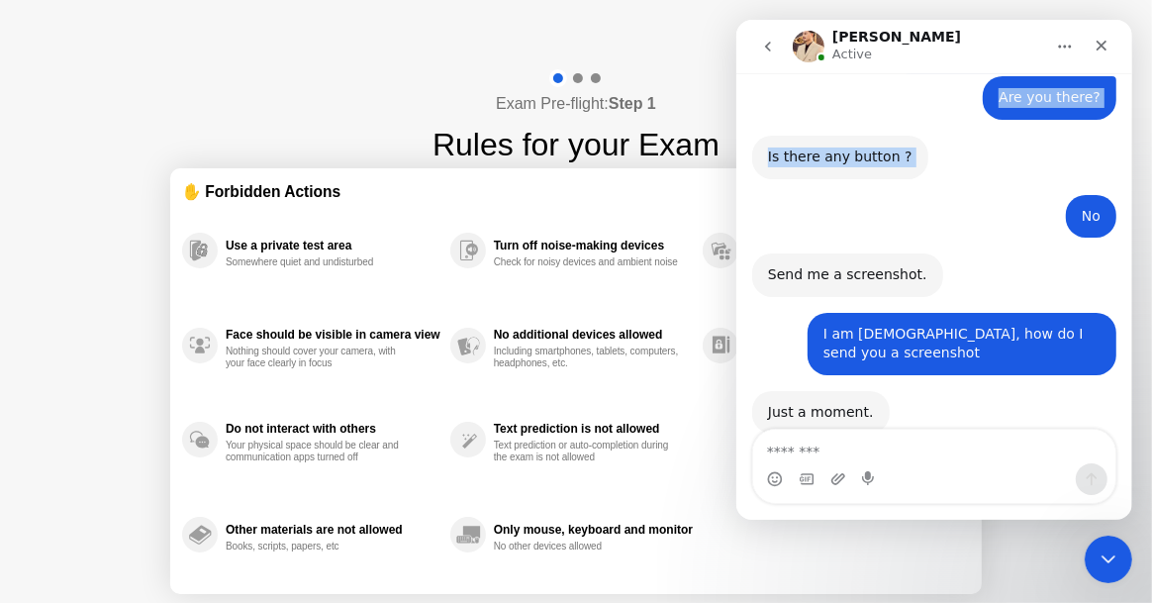
drag, startPoint x: 1004, startPoint y: 36, endPoint x: 1401, endPoint y: 170, distance: 419.0
click at [735, 158] on html "**********" at bounding box center [933, 270] width 396 height 500
click at [1062, 44] on icon "Home" at bounding box center [1064, 47] width 16 height 16
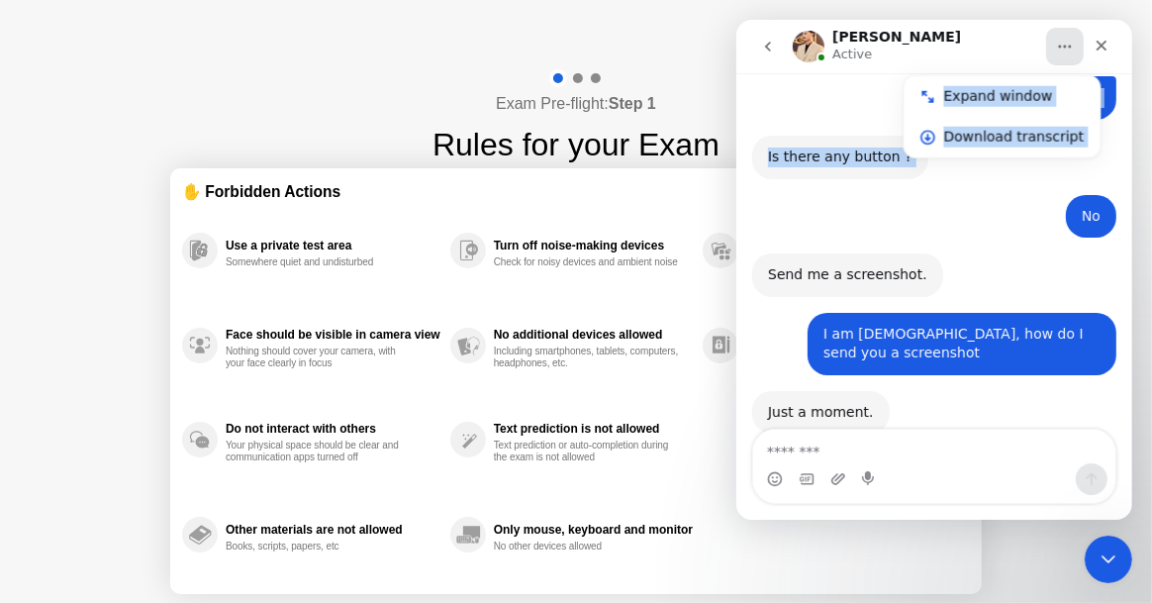
click at [996, 43] on div "Abdul Active" at bounding box center [917, 47] width 251 height 35
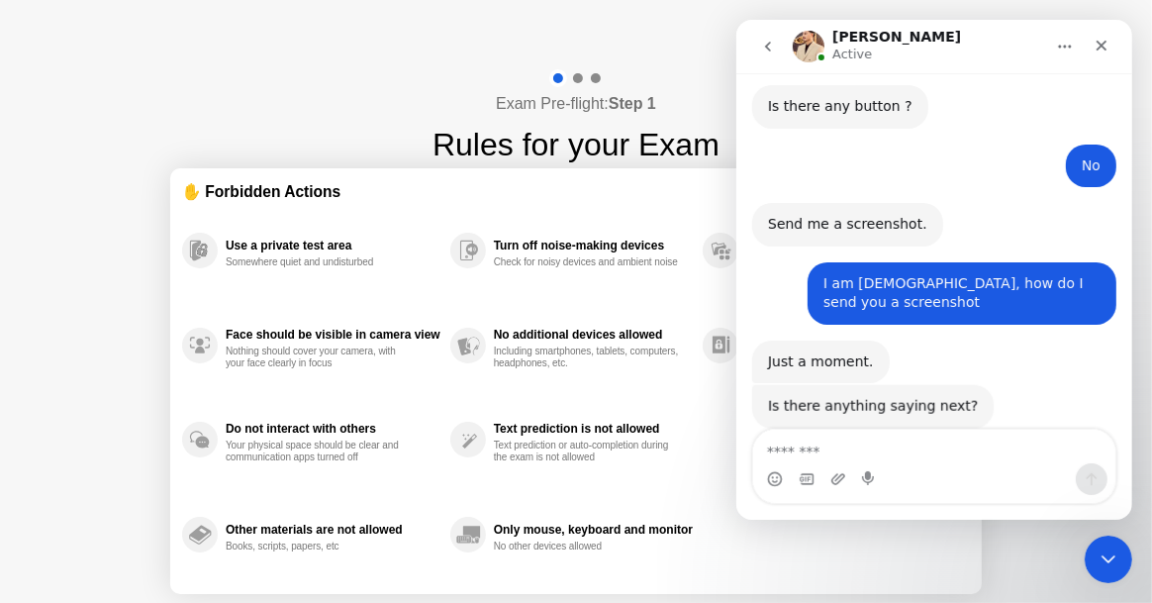
scroll to position [1880, 0]
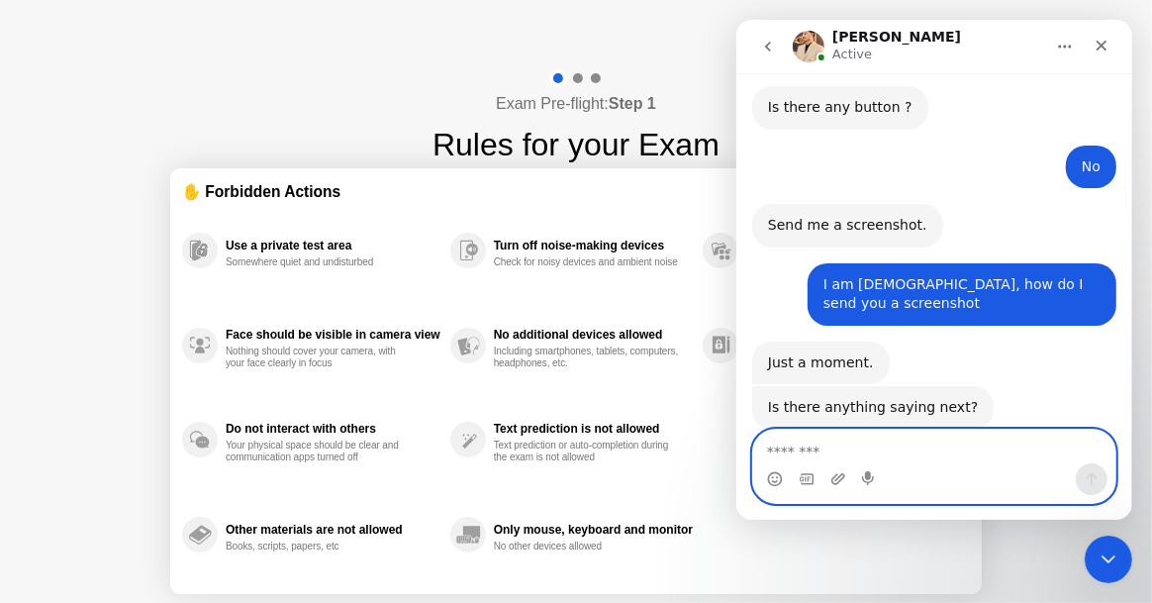
click at [799, 453] on textarea "Message…" at bounding box center [933, 446] width 362 height 34
type textarea "**"
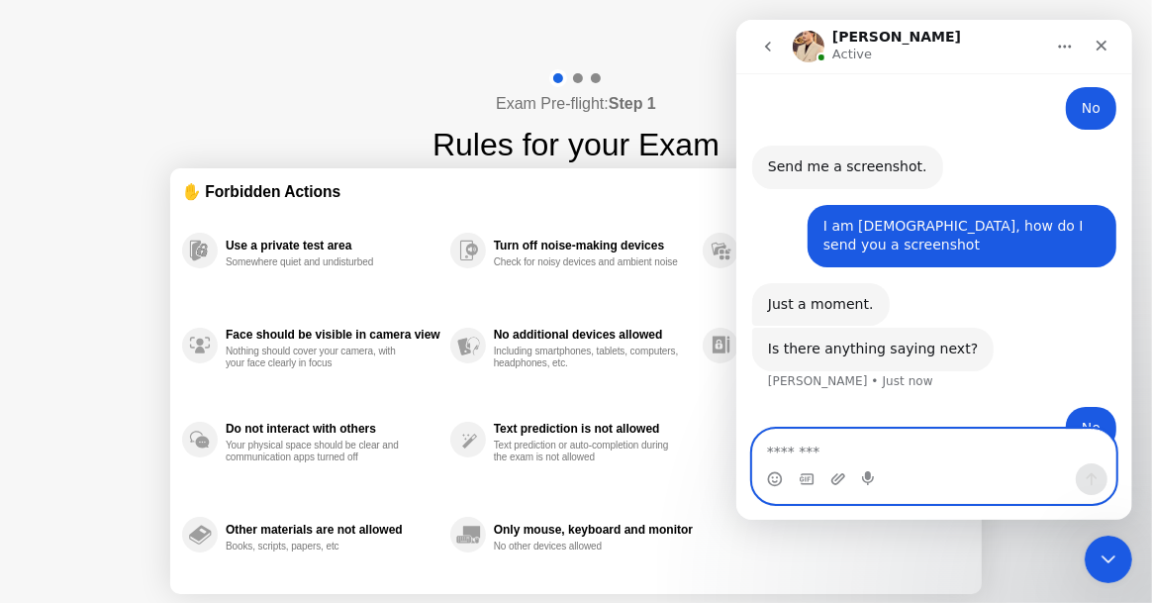
scroll to position [1939, 0]
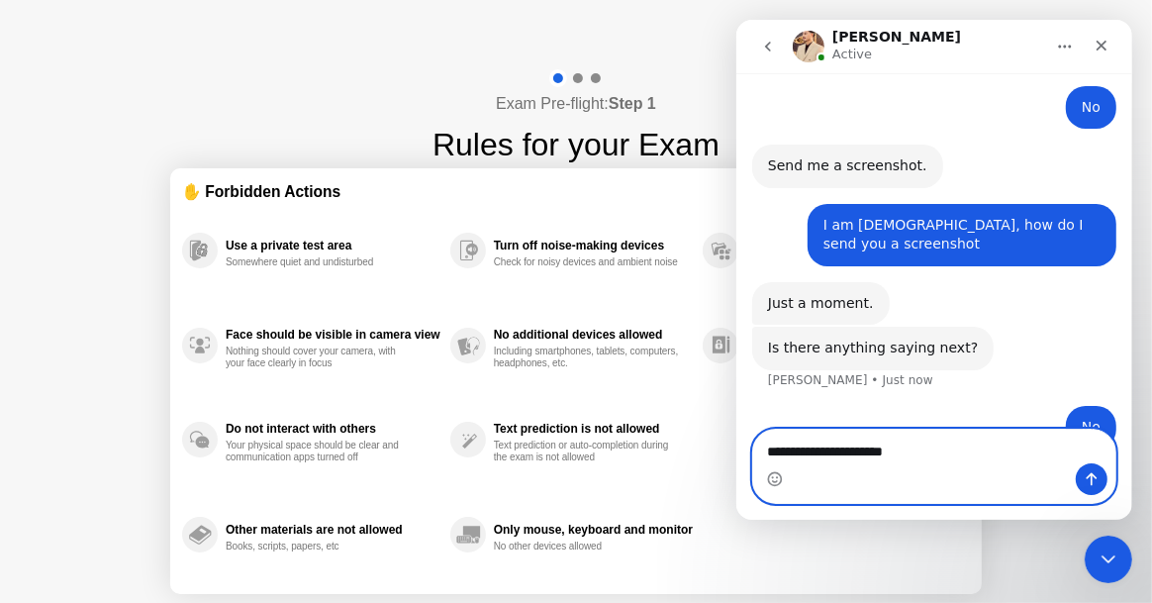
type textarea "**********"
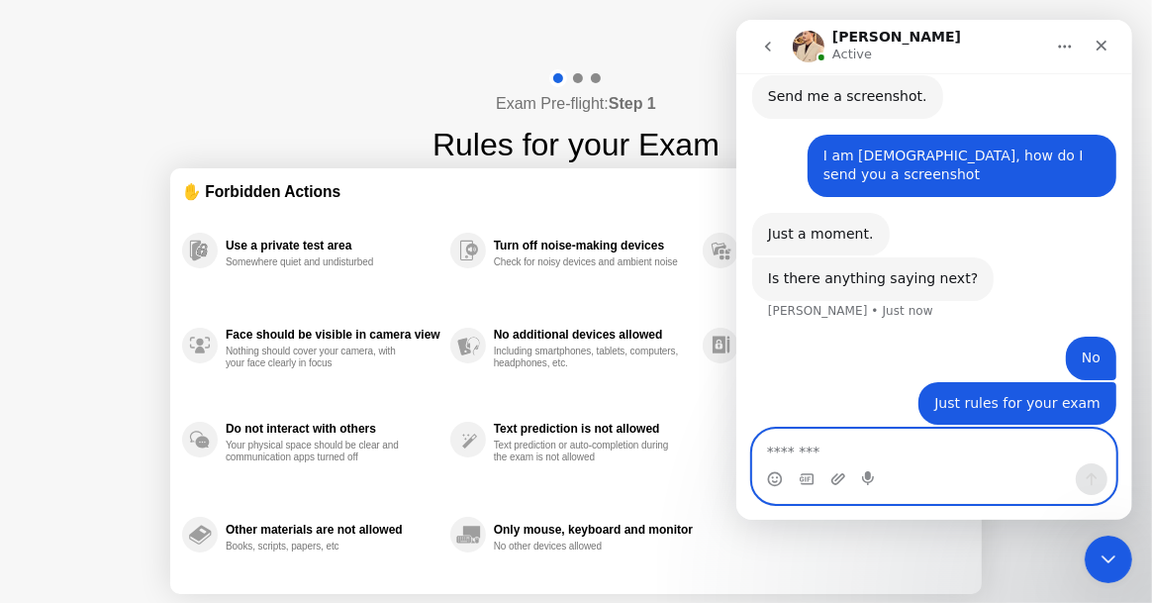
scroll to position [2060, 0]
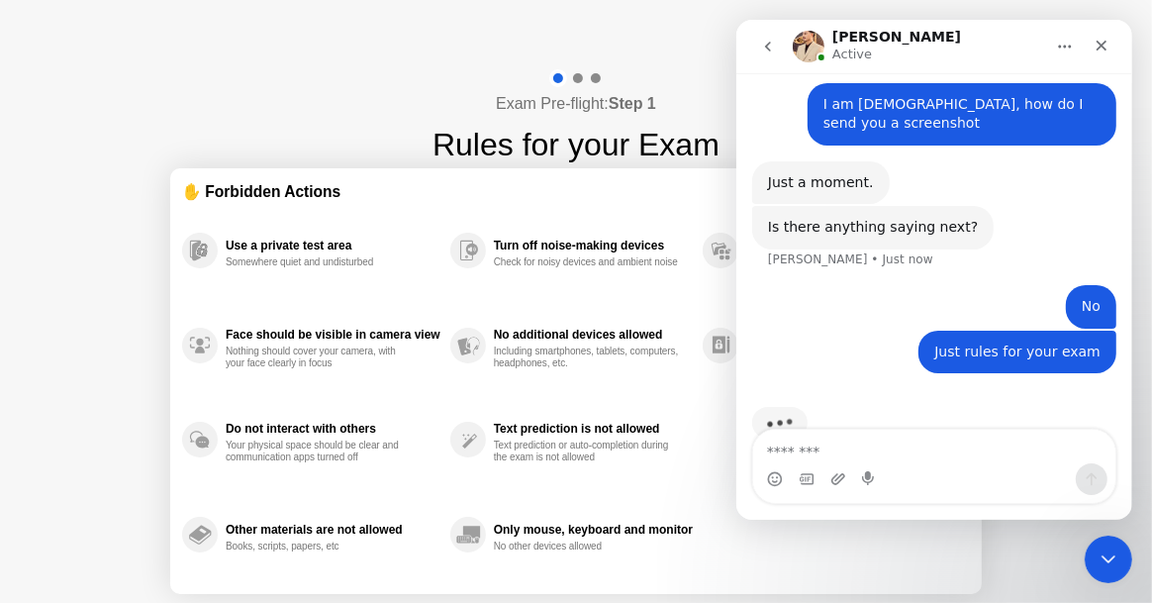
click at [1062, 41] on icon "Home" at bounding box center [1064, 47] width 16 height 16
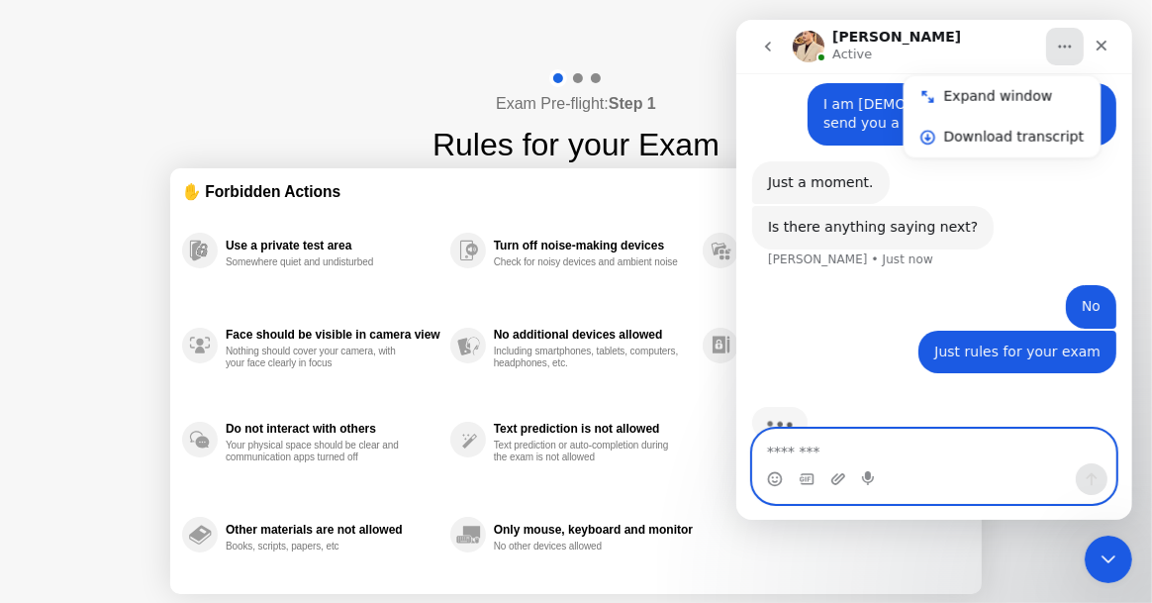
click at [791, 453] on textarea "Message…" at bounding box center [933, 446] width 363 height 34
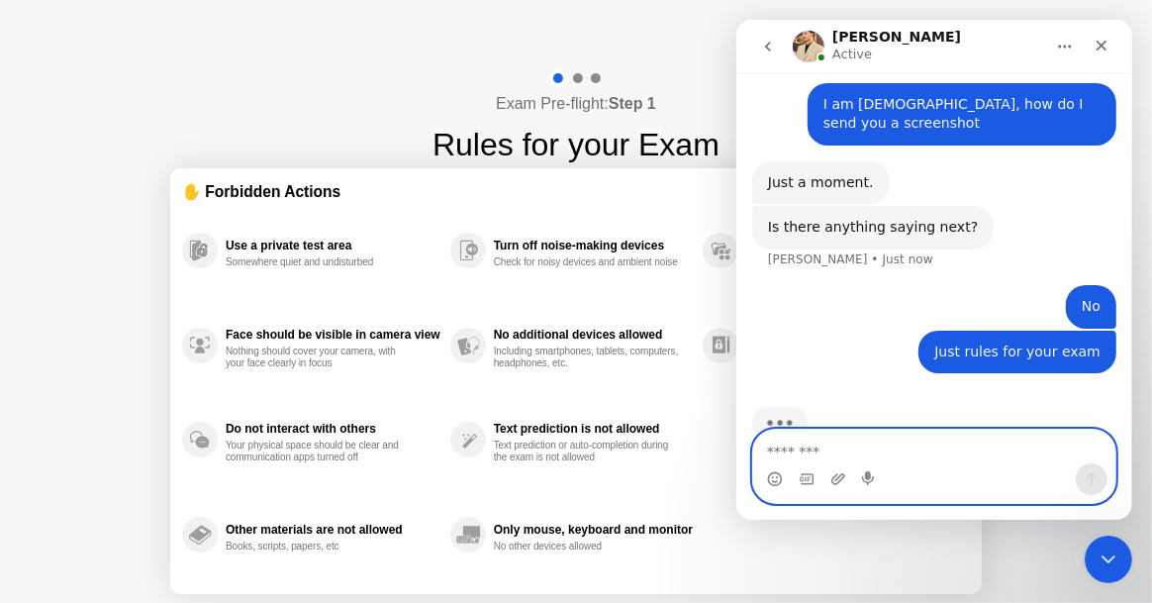
type textarea "*"
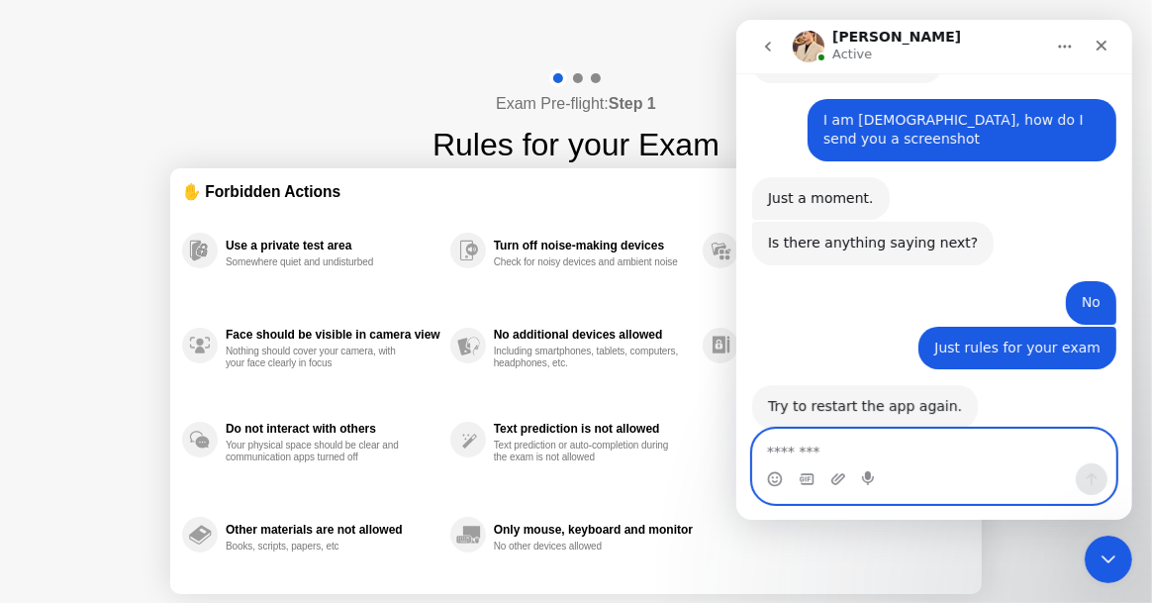
scroll to position [2043, 0]
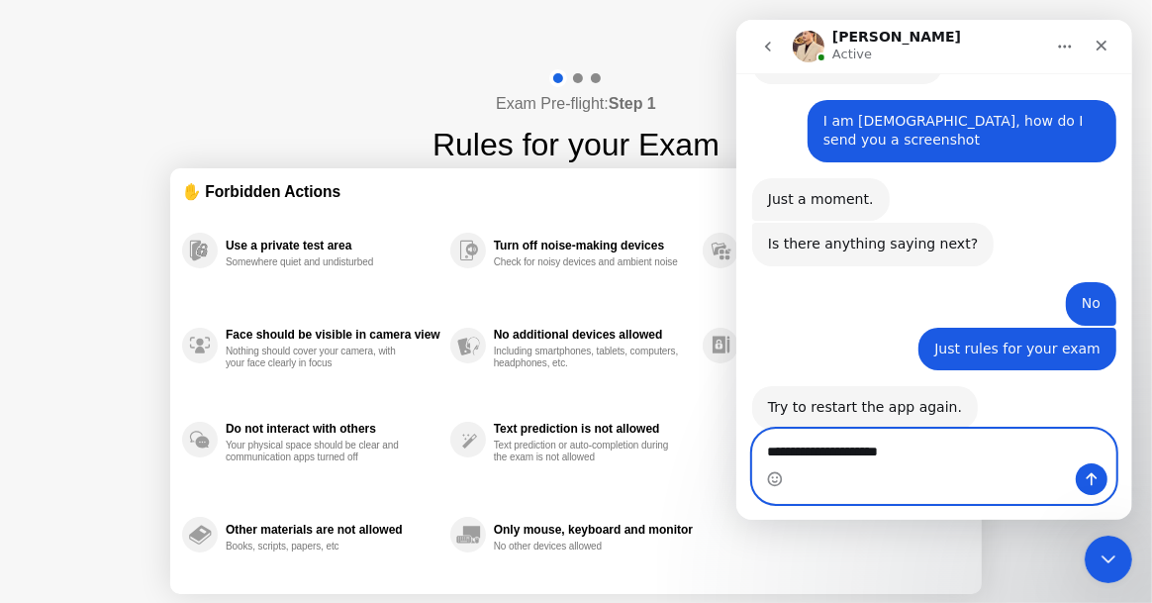
type textarea "**********"
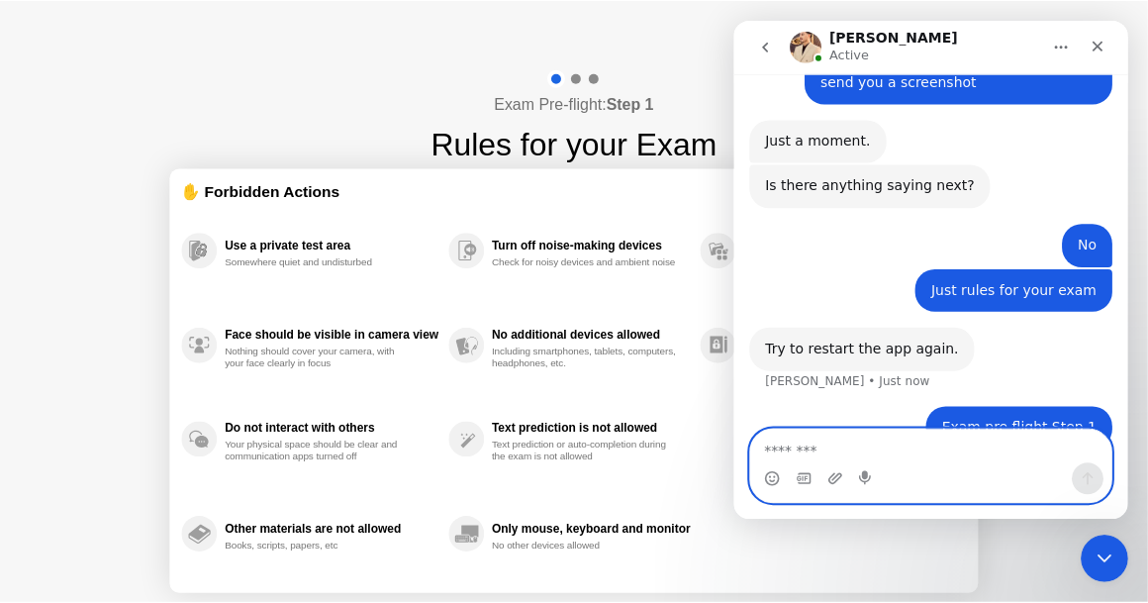
scroll to position [2102, 0]
